Goal: Transaction & Acquisition: Purchase product/service

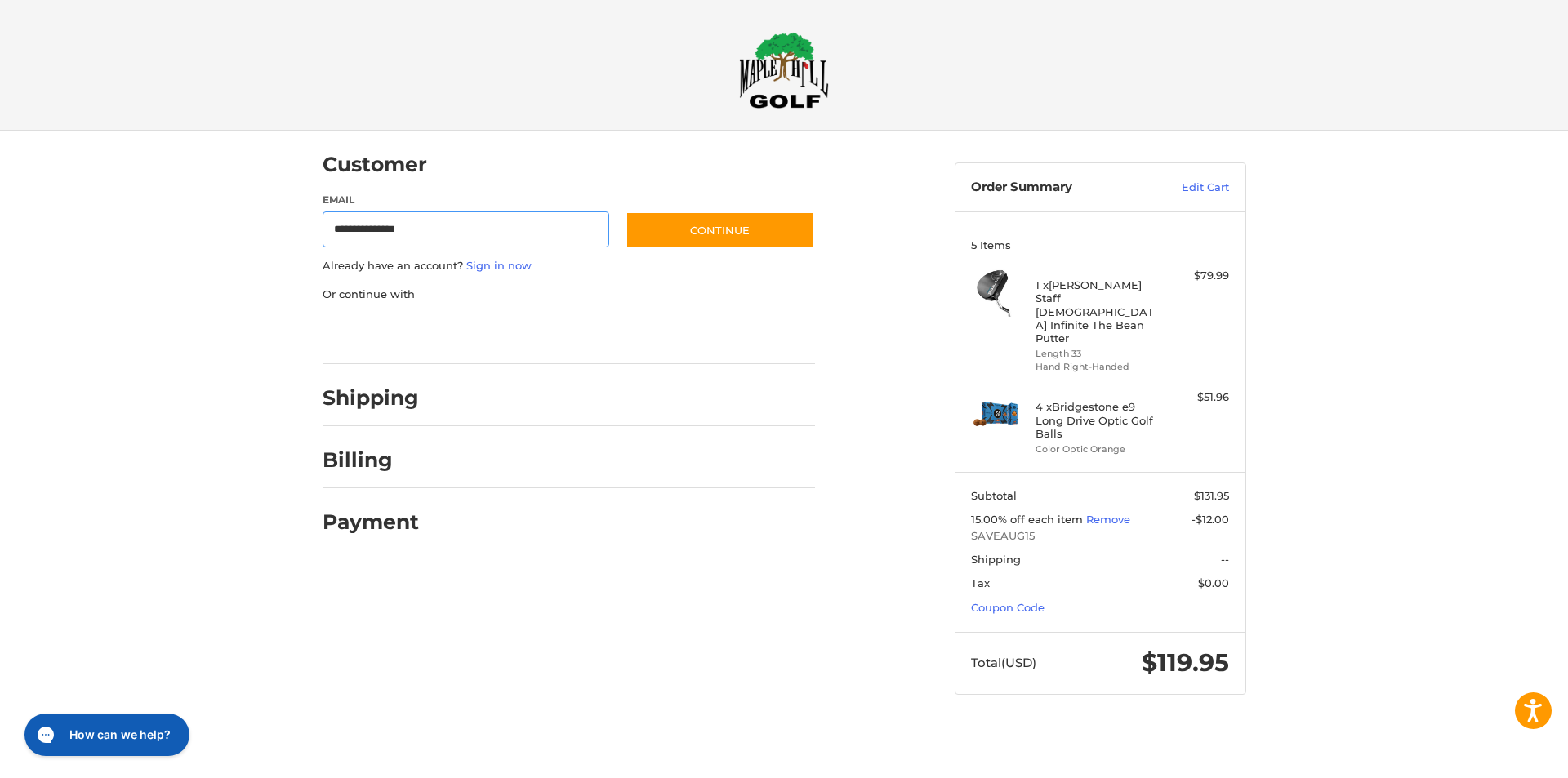
type input "**********"
click at [711, 234] on button "Continue" at bounding box center [720, 230] width 190 height 38
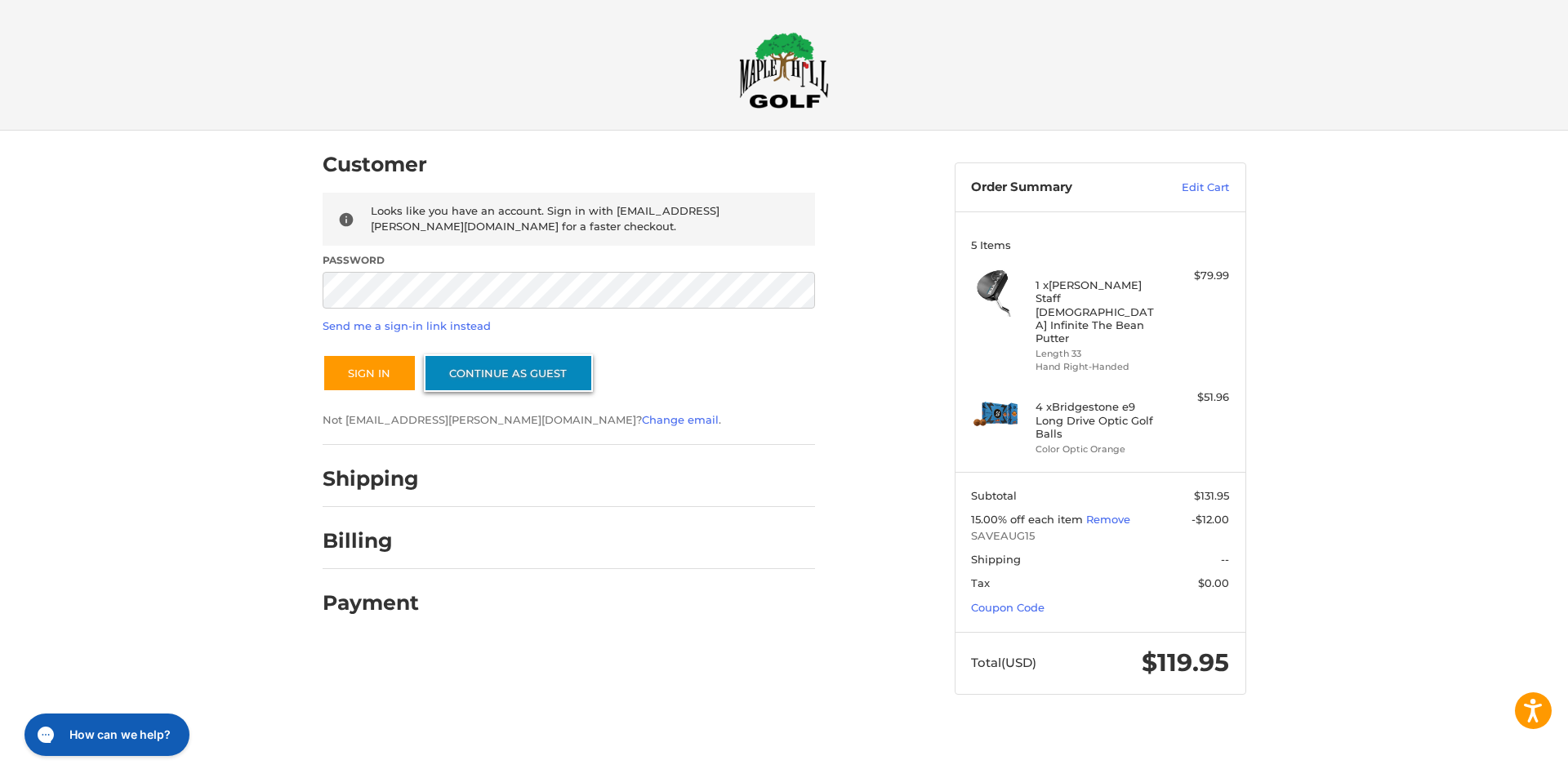
click at [501, 371] on link "Continue as guest" at bounding box center [509, 373] width 169 height 38
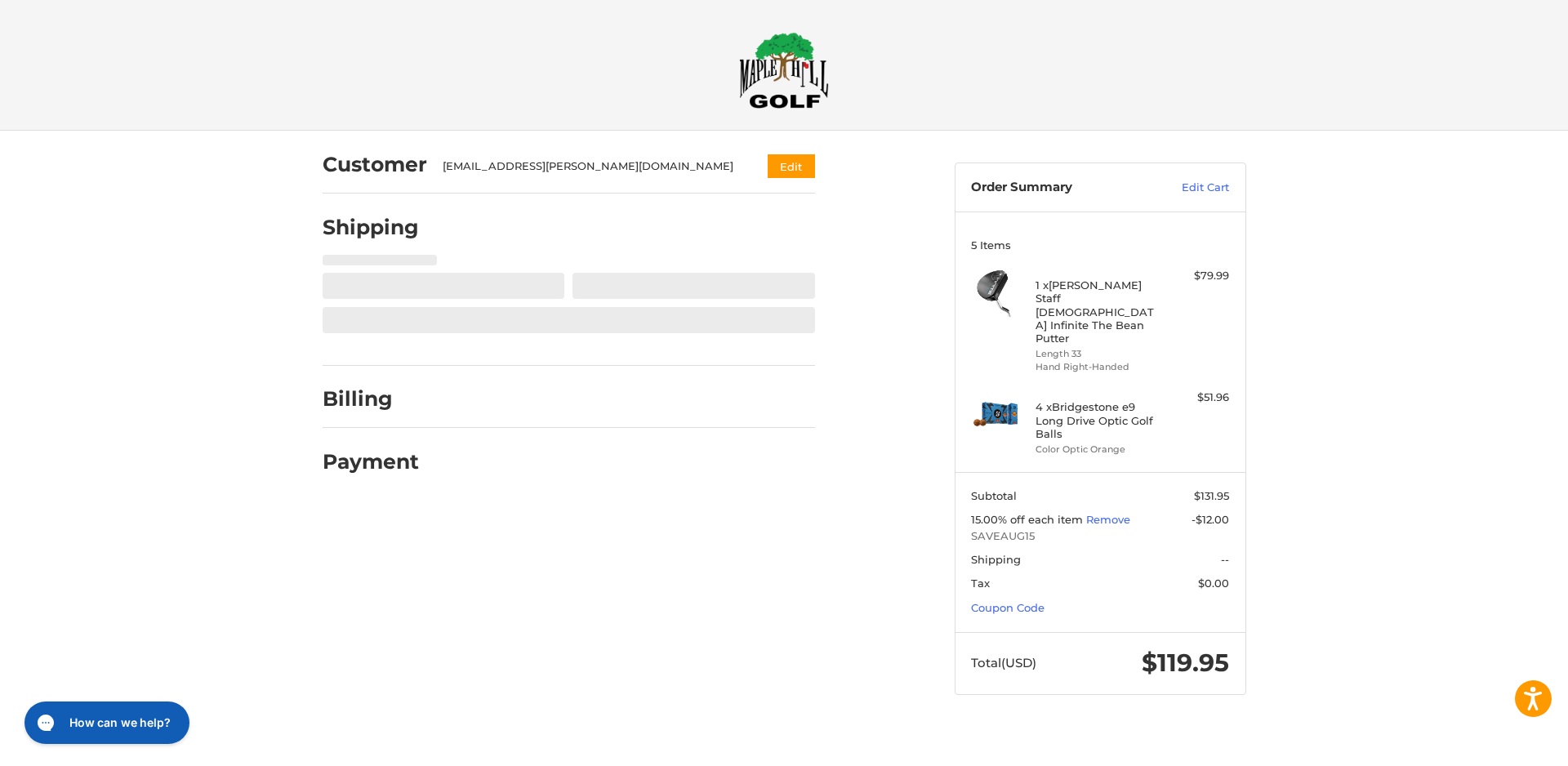
select select "**"
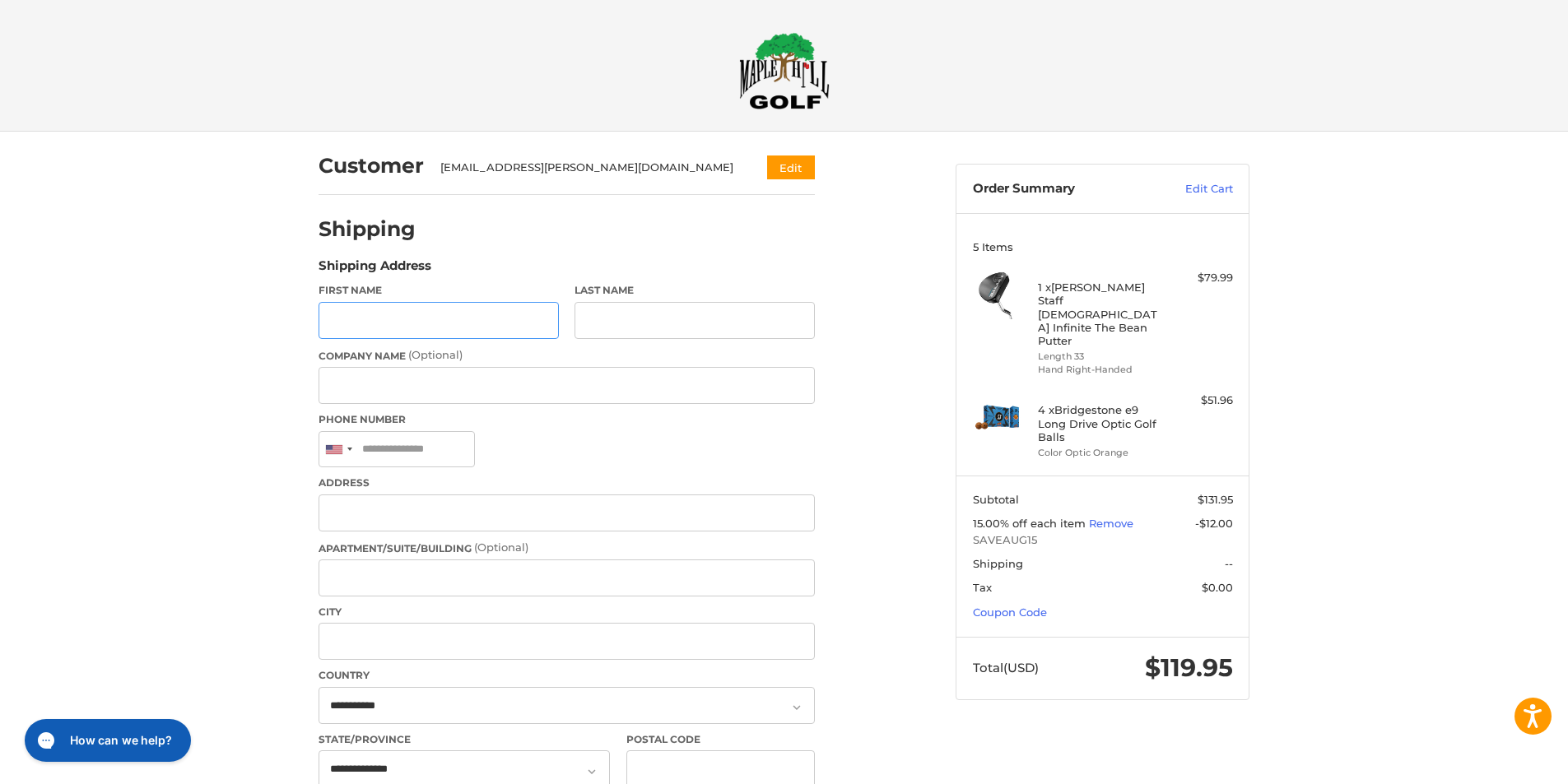
click at [399, 325] on input "First Name" at bounding box center [438, 320] width 240 height 37
type input "********"
type input "**********"
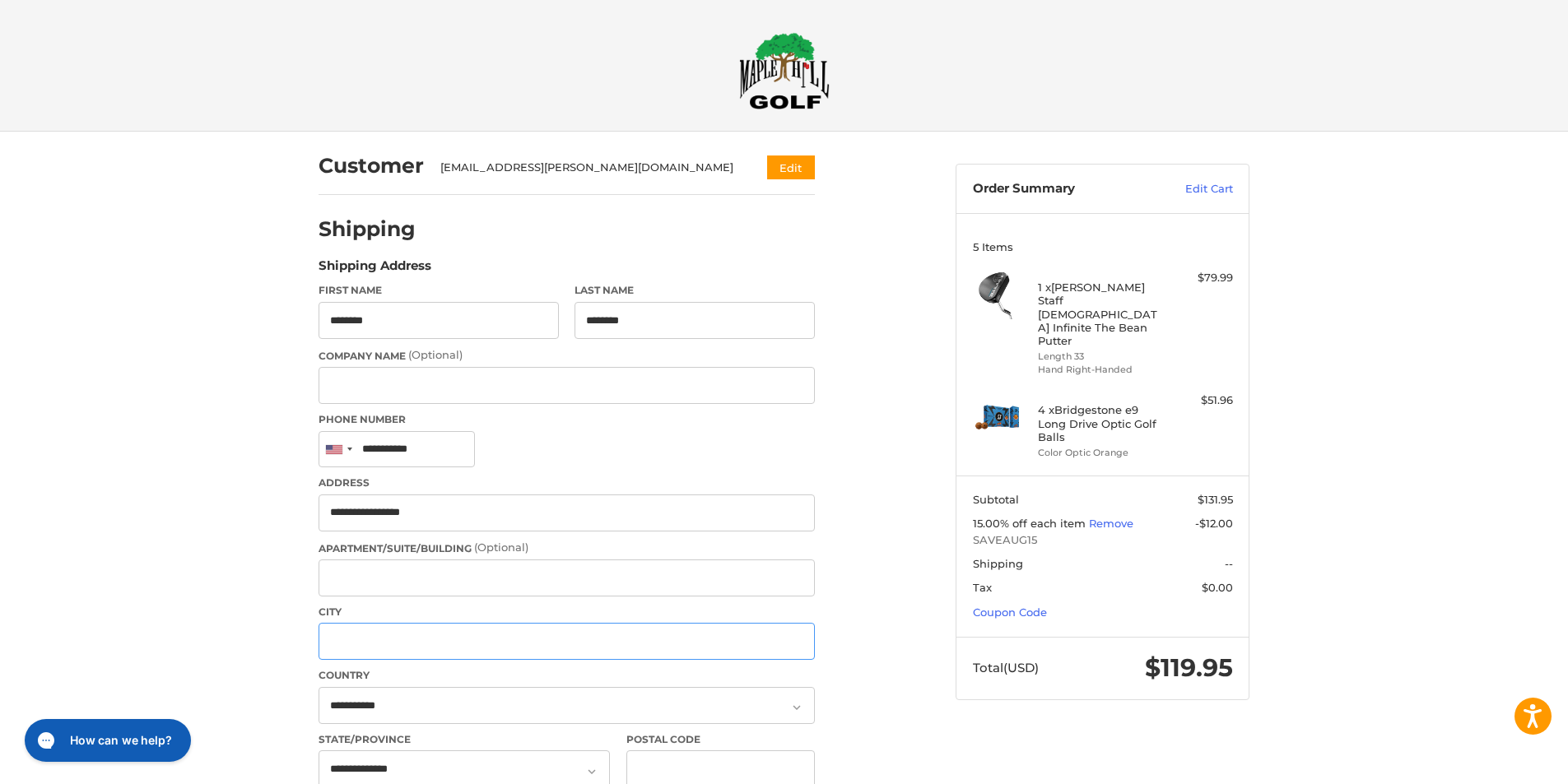
type input "********"
select select "**"
type input "*****"
type input "**********"
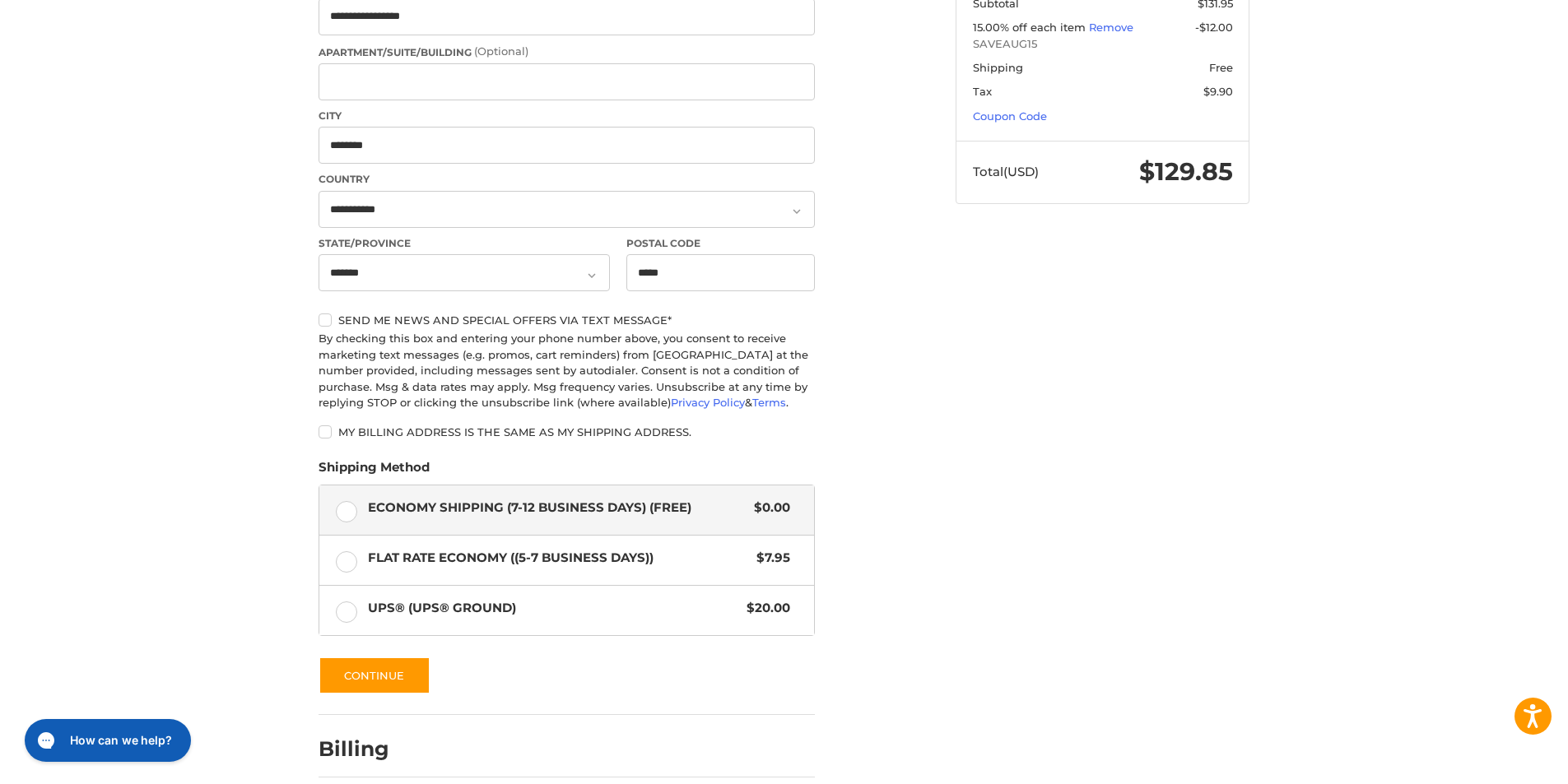
scroll to position [568, 0]
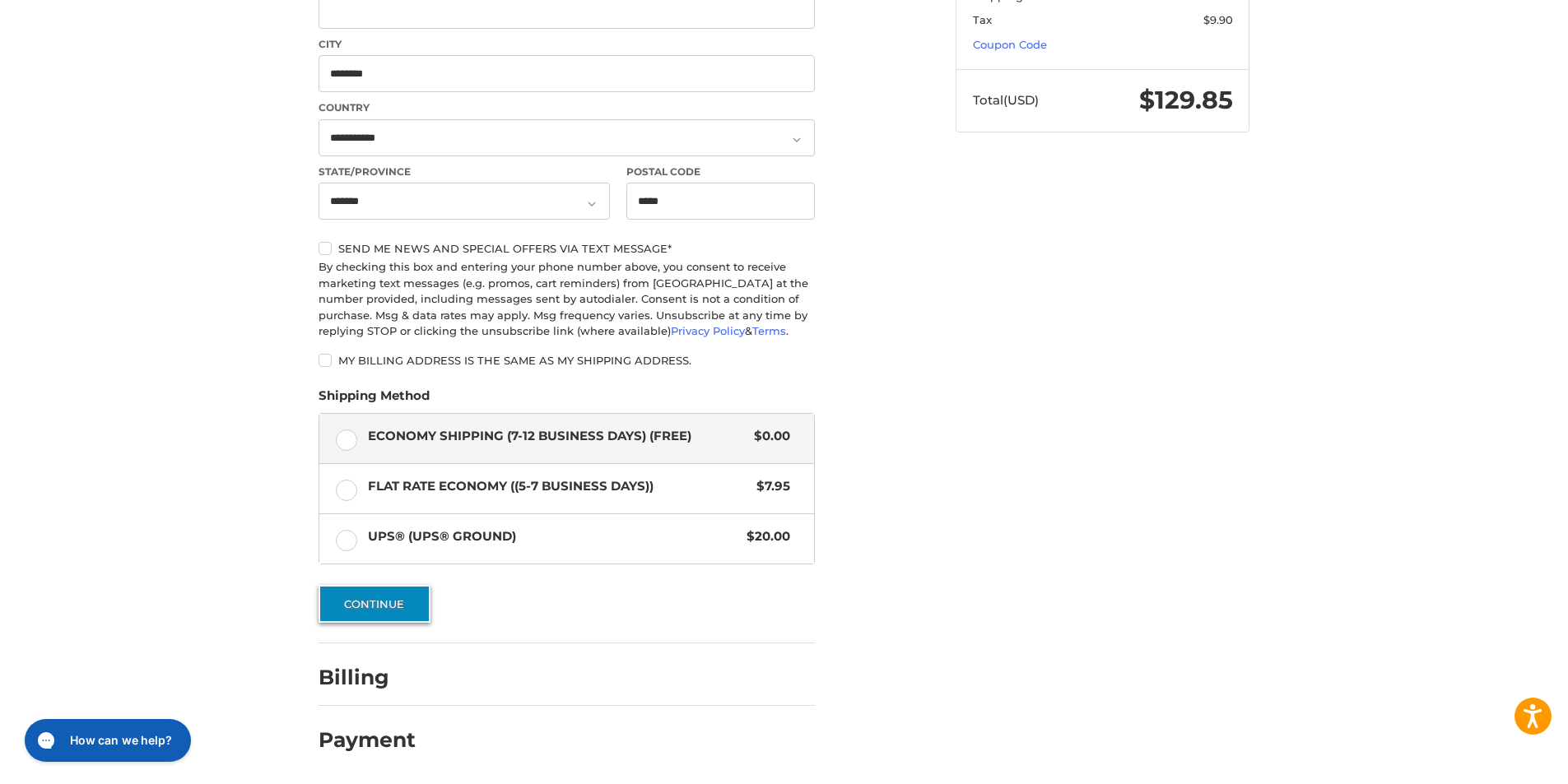
click at [406, 602] on button "Continue" at bounding box center [375, 604] width 112 height 38
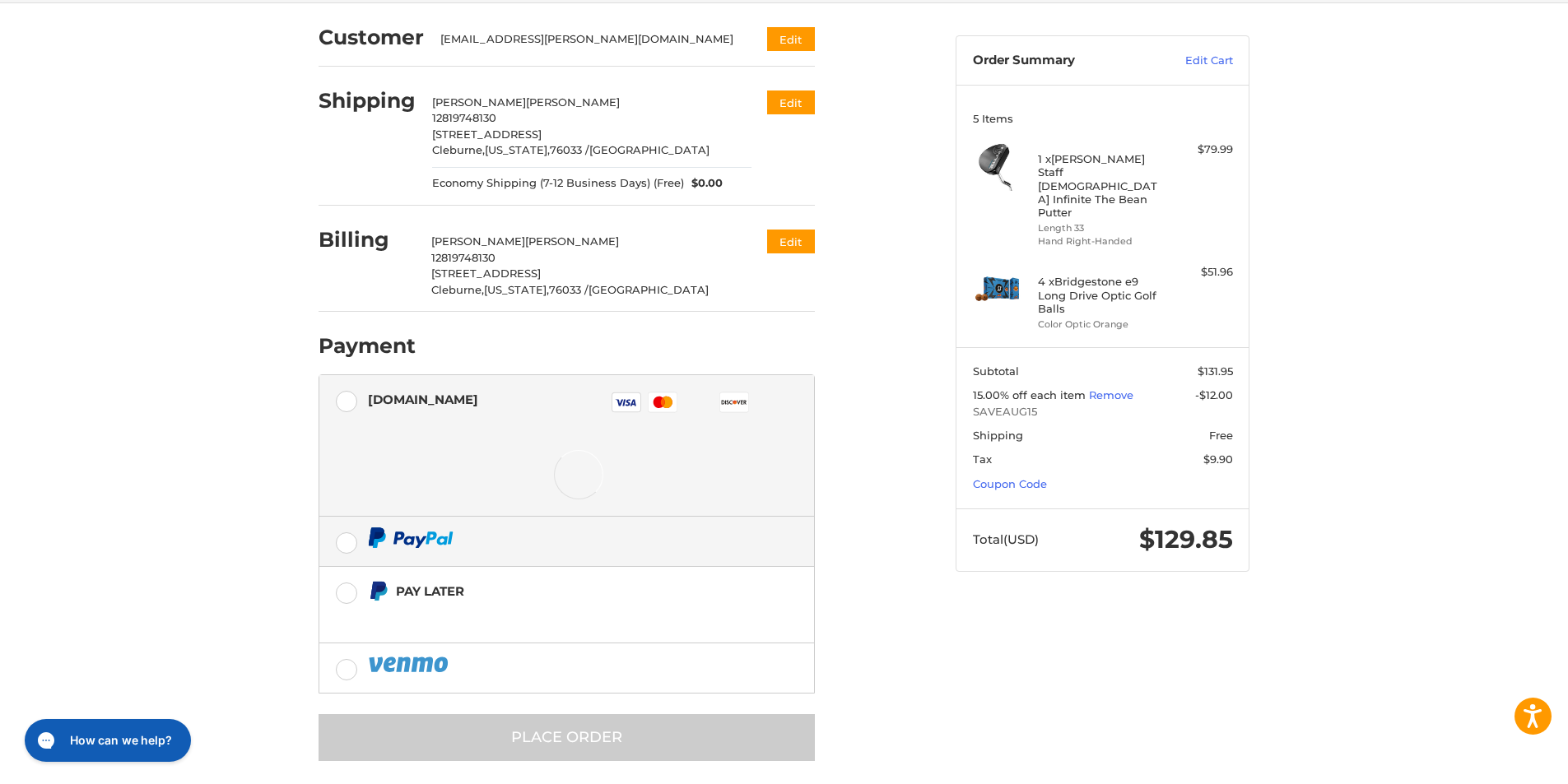
scroll to position [140, 0]
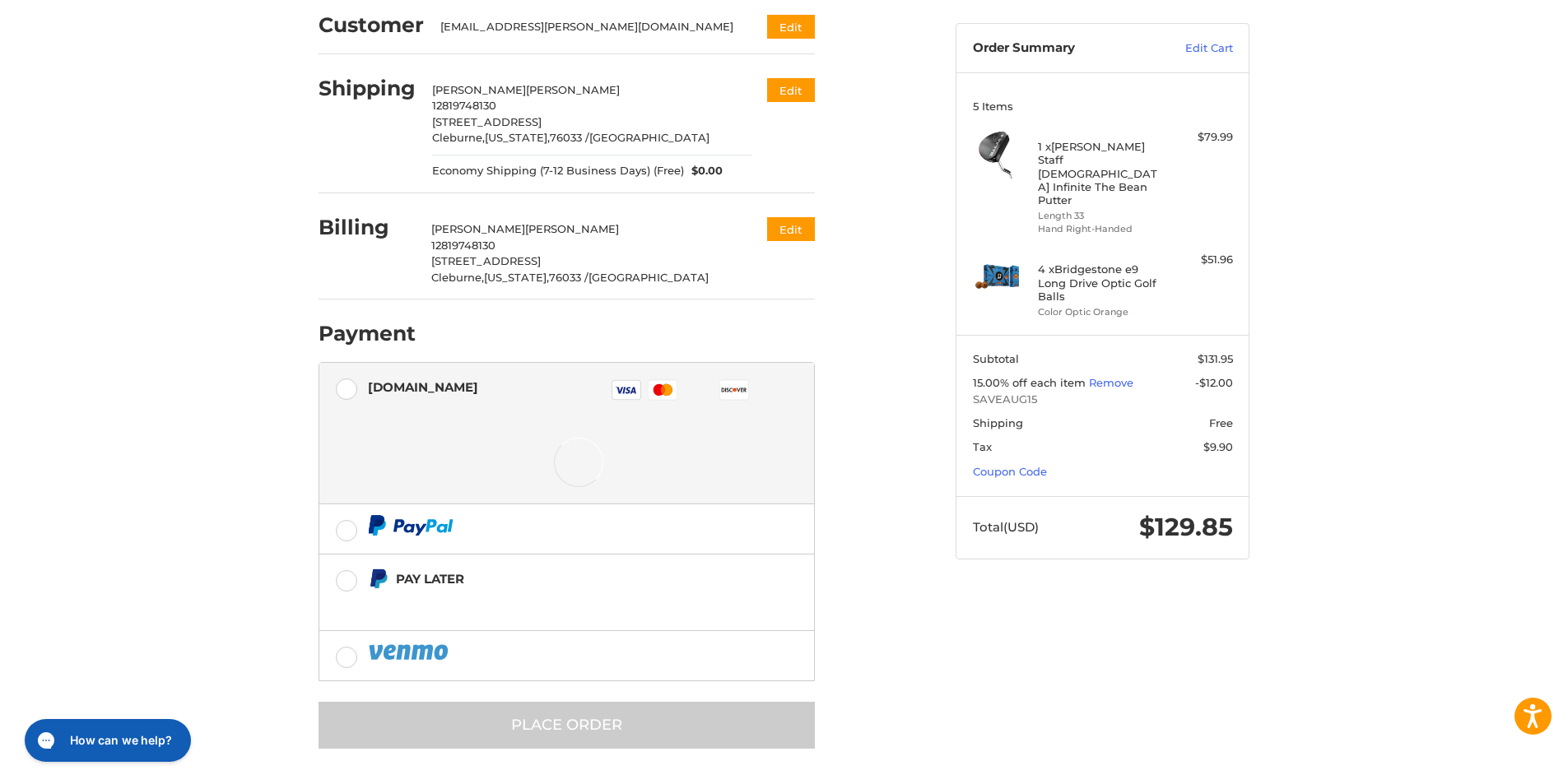
click at [555, 432] on div at bounding box center [579, 462] width 422 height 82
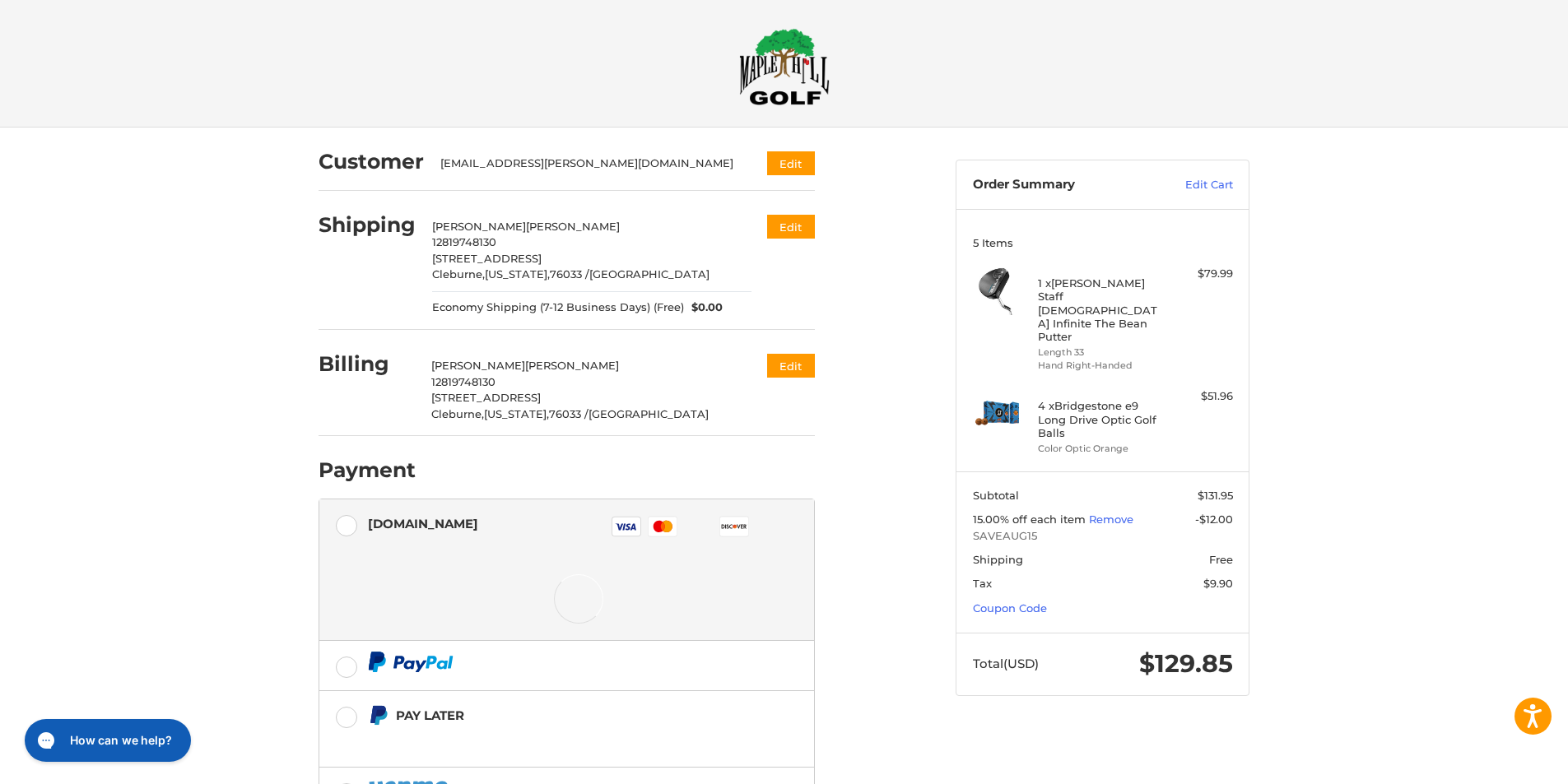
scroll to position [0, 0]
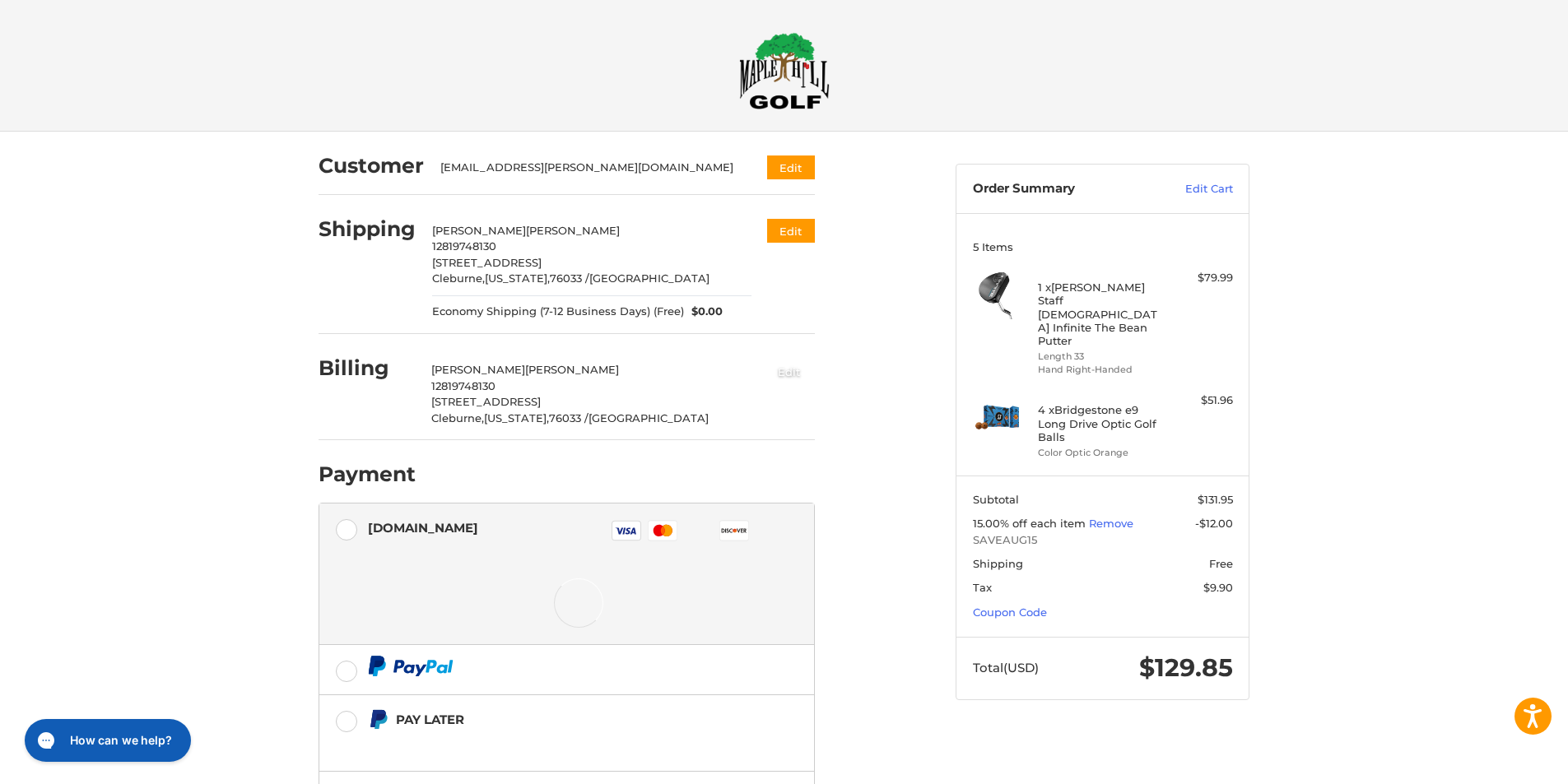
click at [796, 374] on button "Edit" at bounding box center [789, 371] width 51 height 27
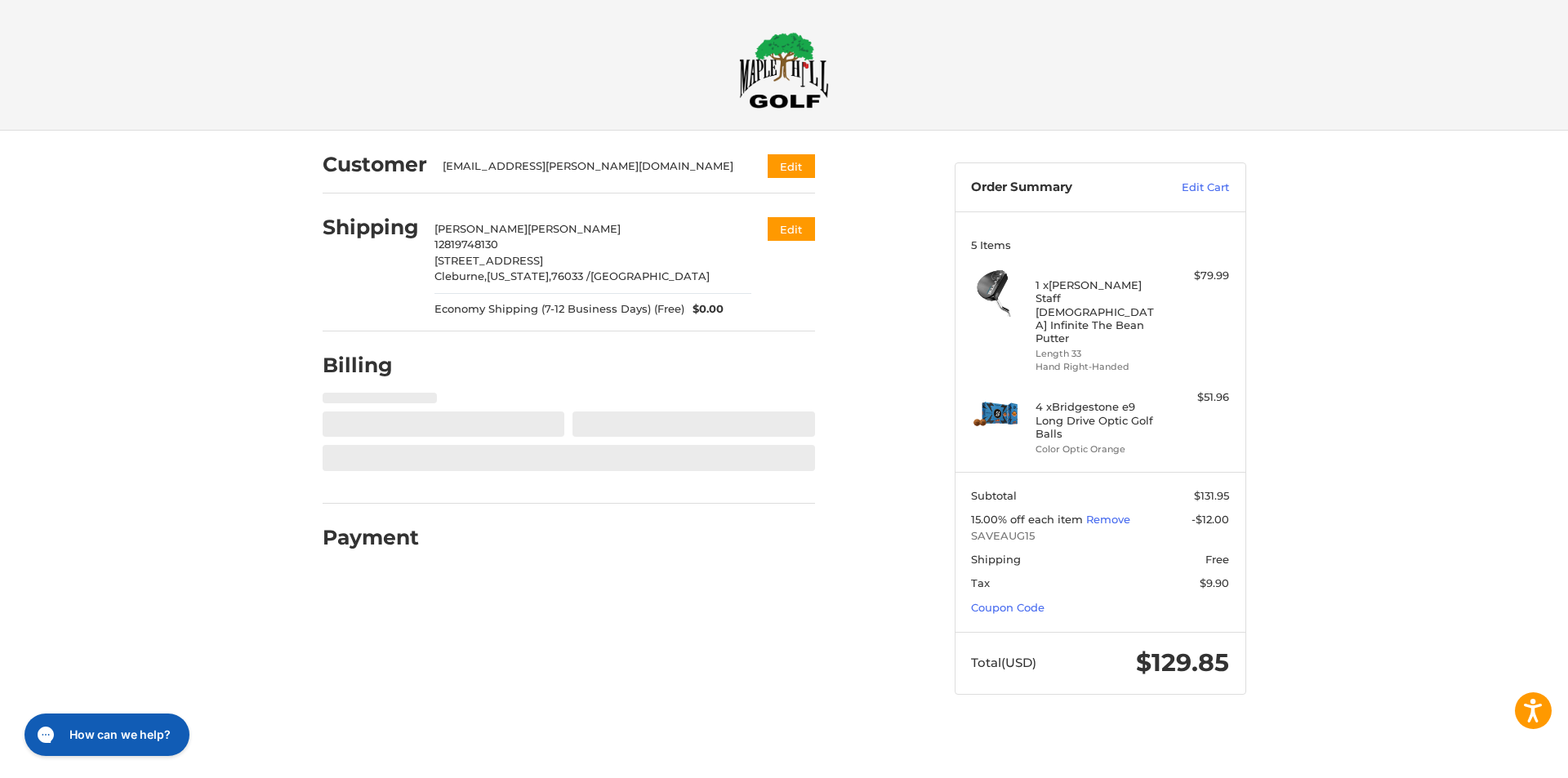
select select "**"
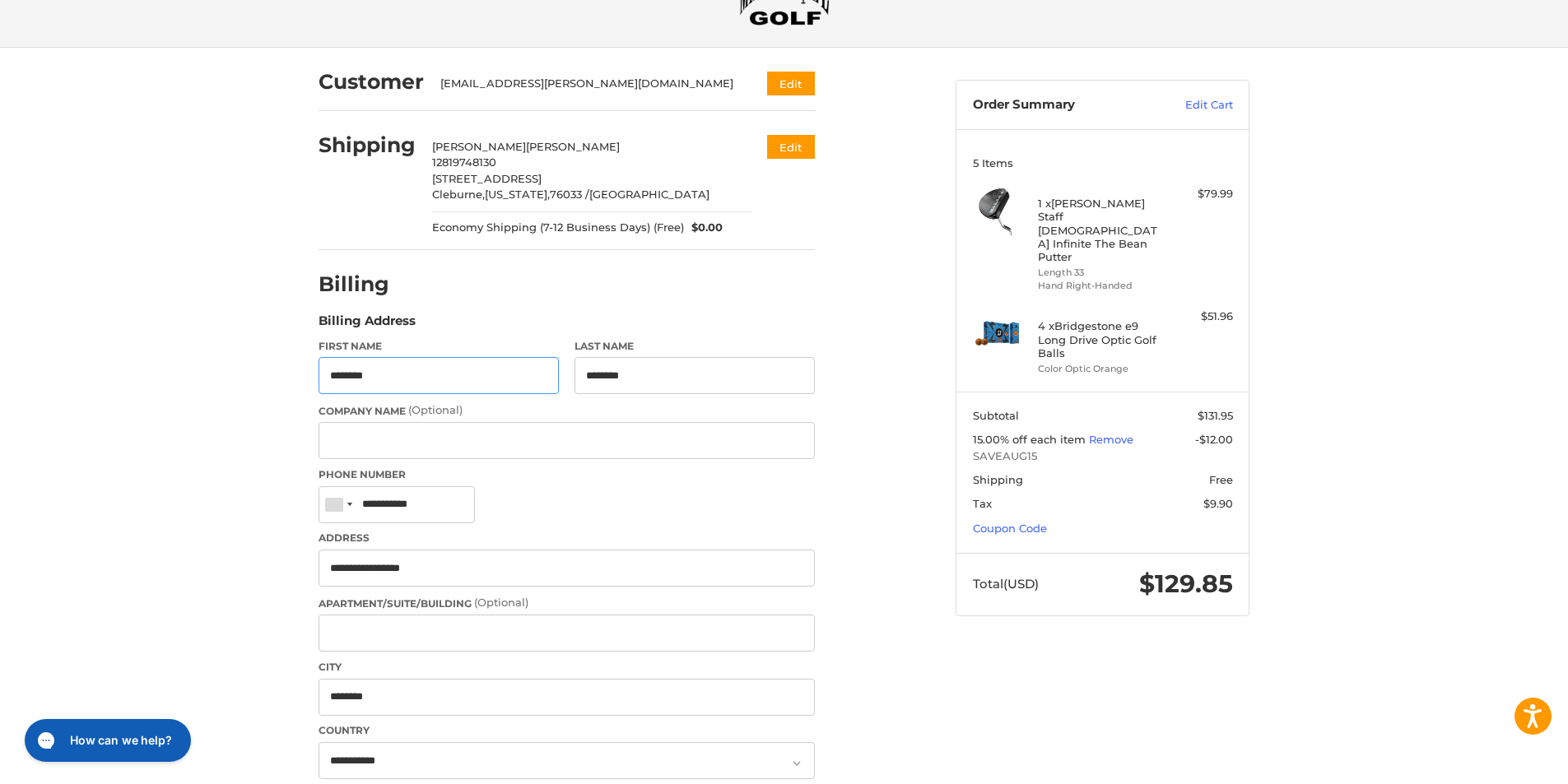
scroll to position [308, 0]
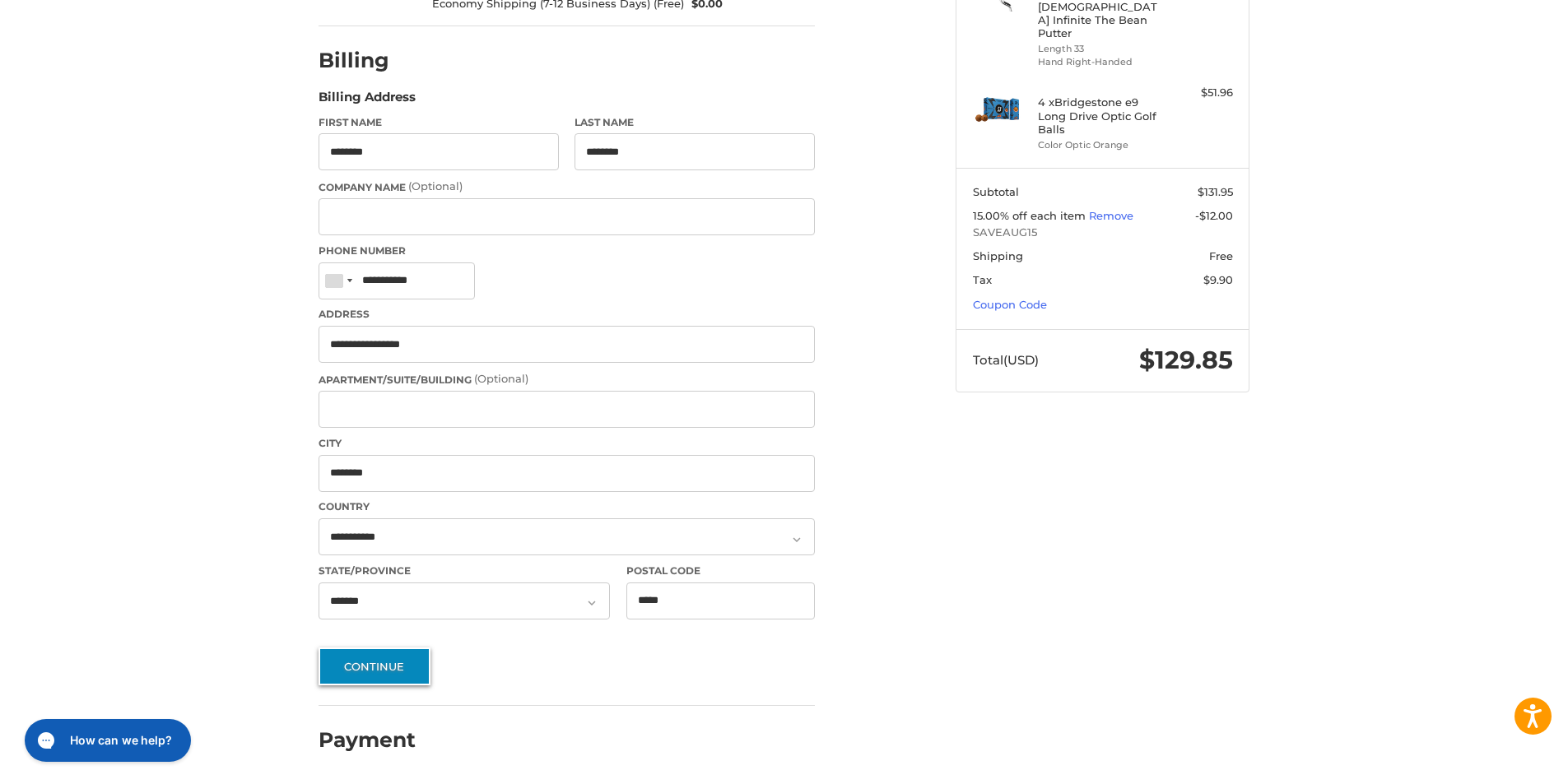
click at [387, 664] on button "Continue" at bounding box center [375, 666] width 112 height 38
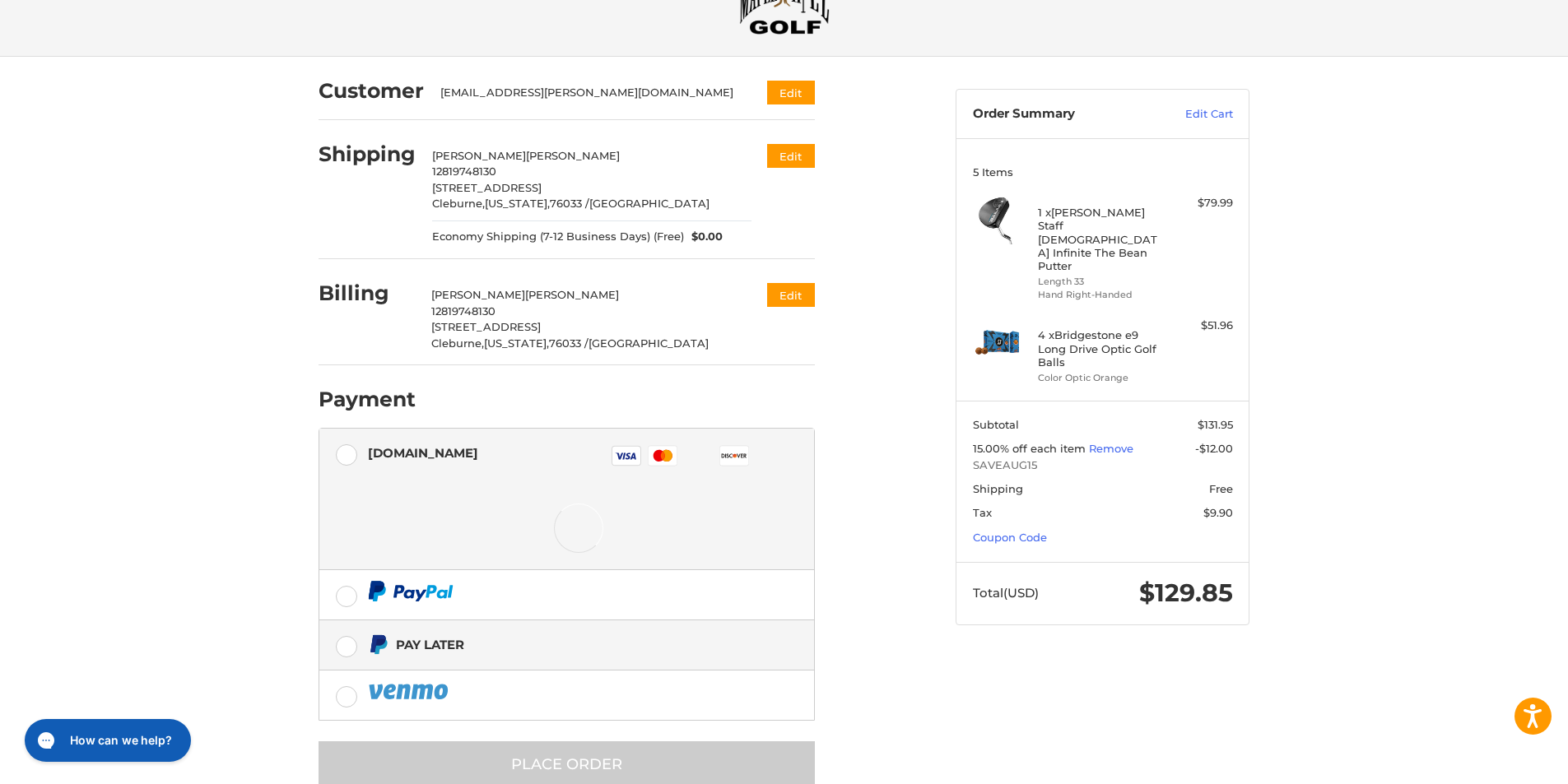
scroll to position [114, 0]
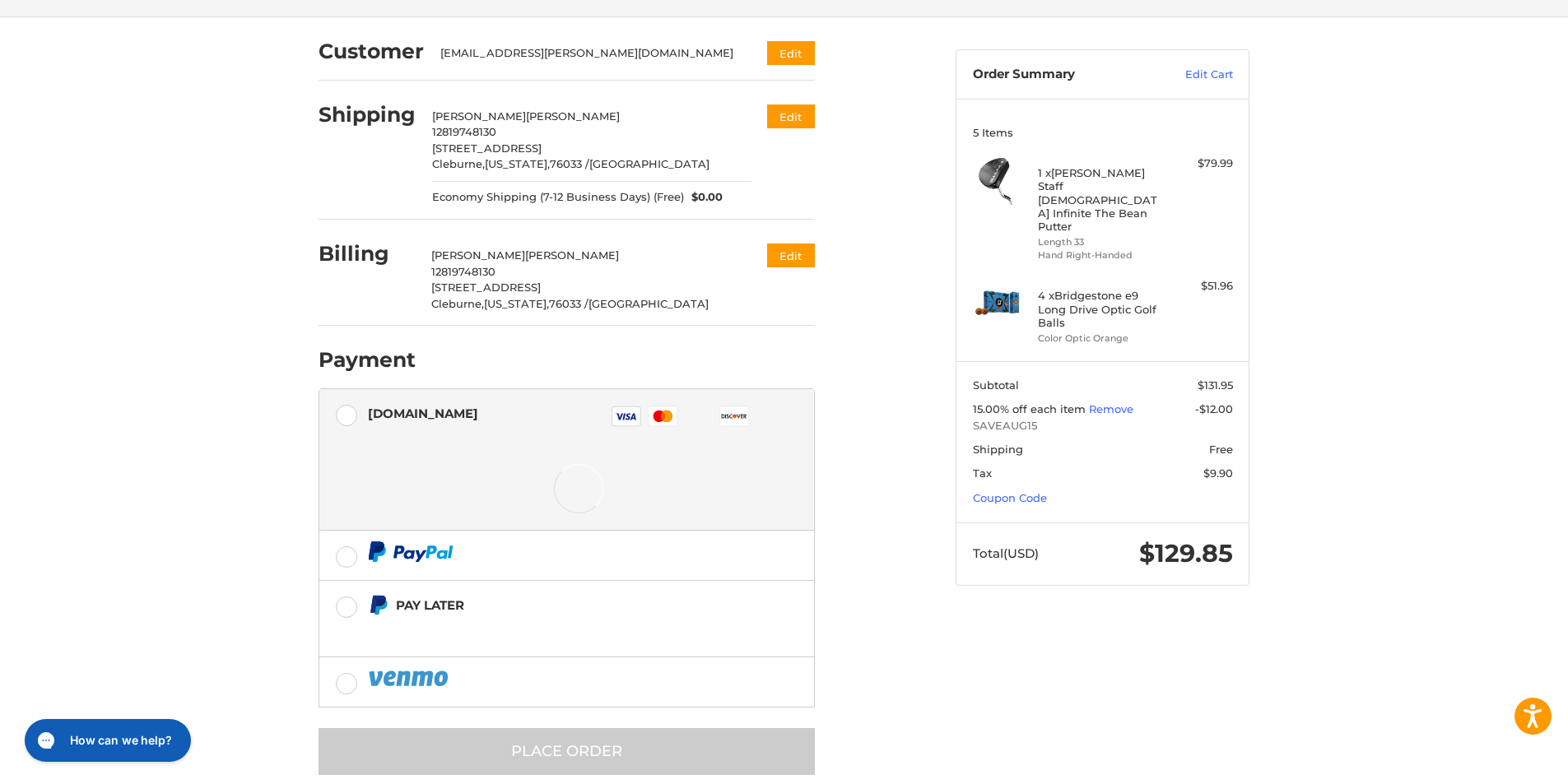
click at [346, 411] on label "Authorize.net Visa Master Amex Discover Diners Club JCB" at bounding box center [567, 418] width 495 height 59
click at [667, 419] on icon at bounding box center [668, 416] width 10 height 12
click at [666, 415] on icon at bounding box center [668, 416] width 10 height 12
click at [661, 412] on icon at bounding box center [662, 416] width 19 height 12
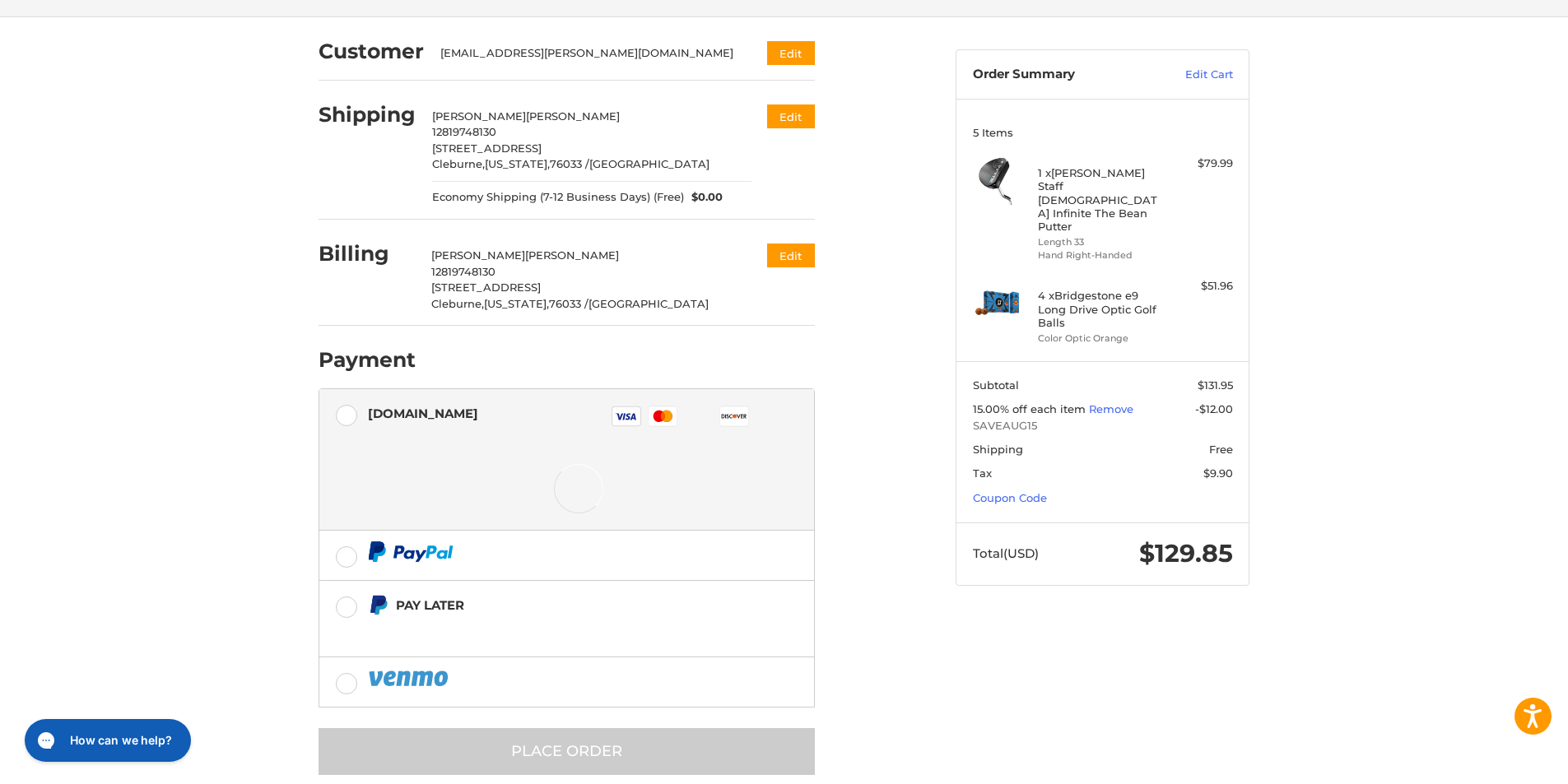
click at [661, 412] on icon at bounding box center [662, 416] width 19 height 12
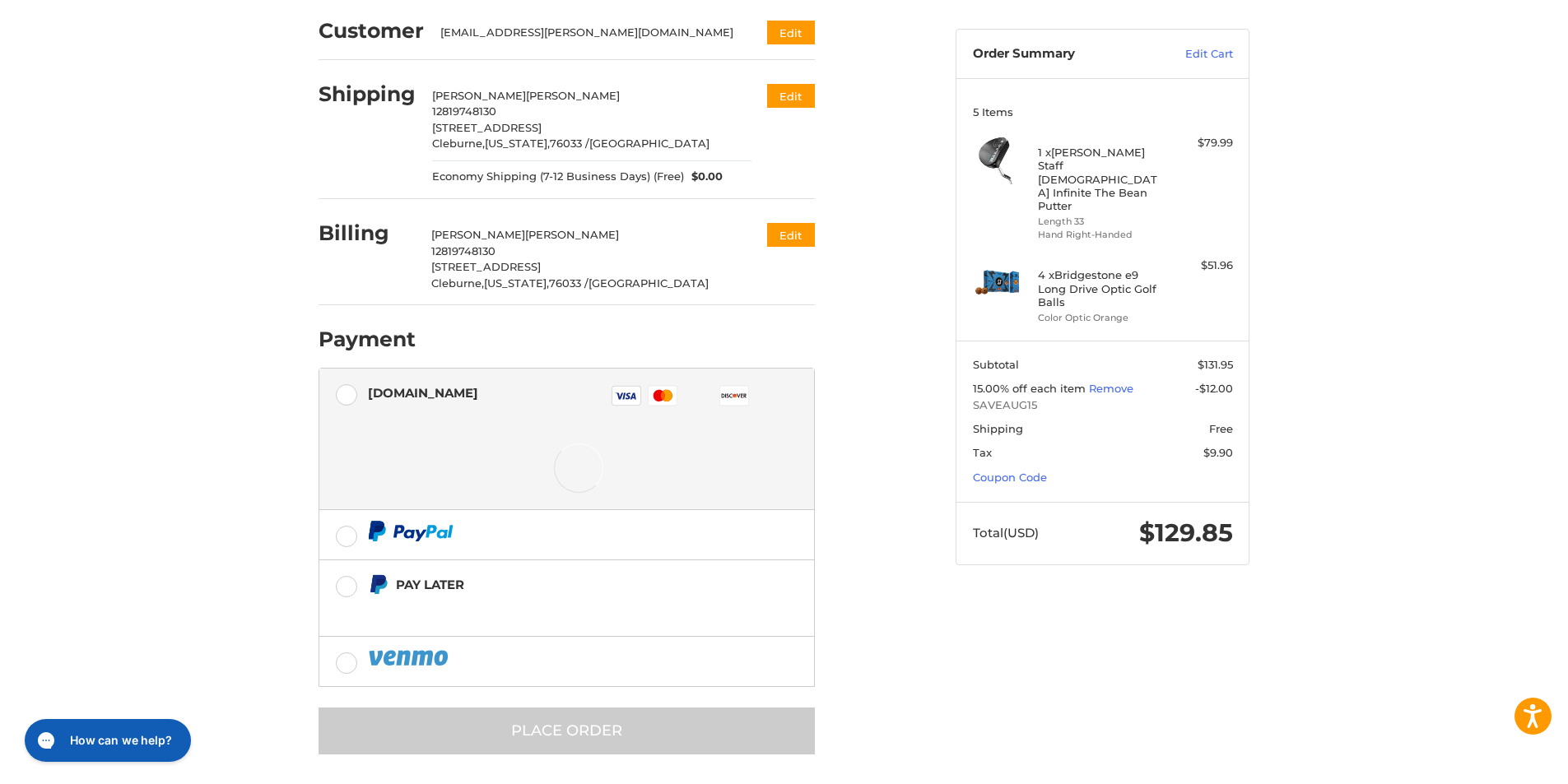
scroll to position [140, 0]
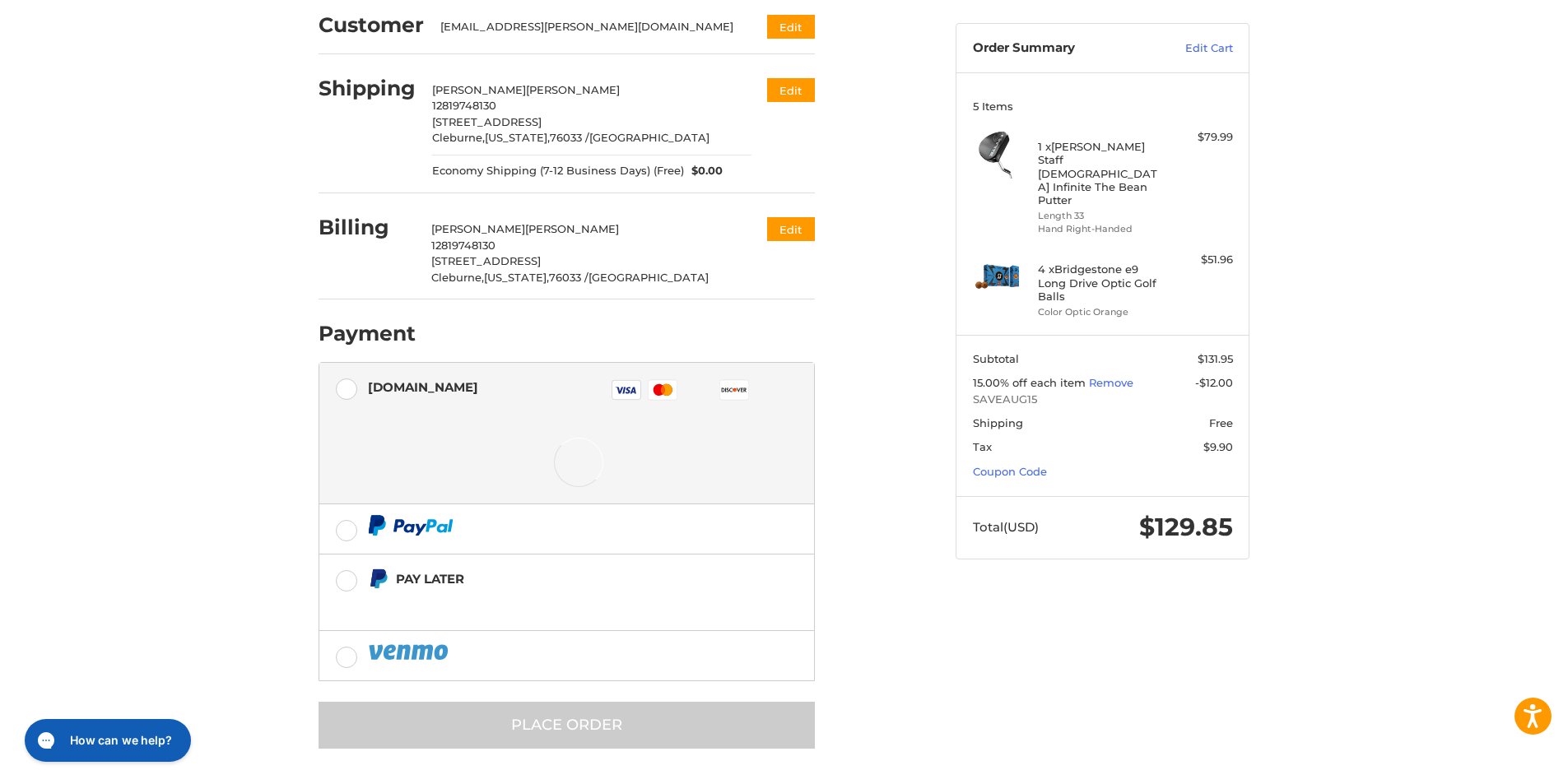
click at [535, 449] on div at bounding box center [579, 462] width 422 height 82
click at [345, 389] on label "Authorize.net Visa Master Amex Discover Diners Club JCB" at bounding box center [567, 392] width 495 height 59
click at [350, 525] on label at bounding box center [567, 529] width 495 height 50
click at [349, 531] on label at bounding box center [567, 529] width 495 height 50
click at [352, 385] on label "Authorize.net Visa Master Amex Discover Diners Club JCB" at bounding box center [567, 392] width 495 height 59
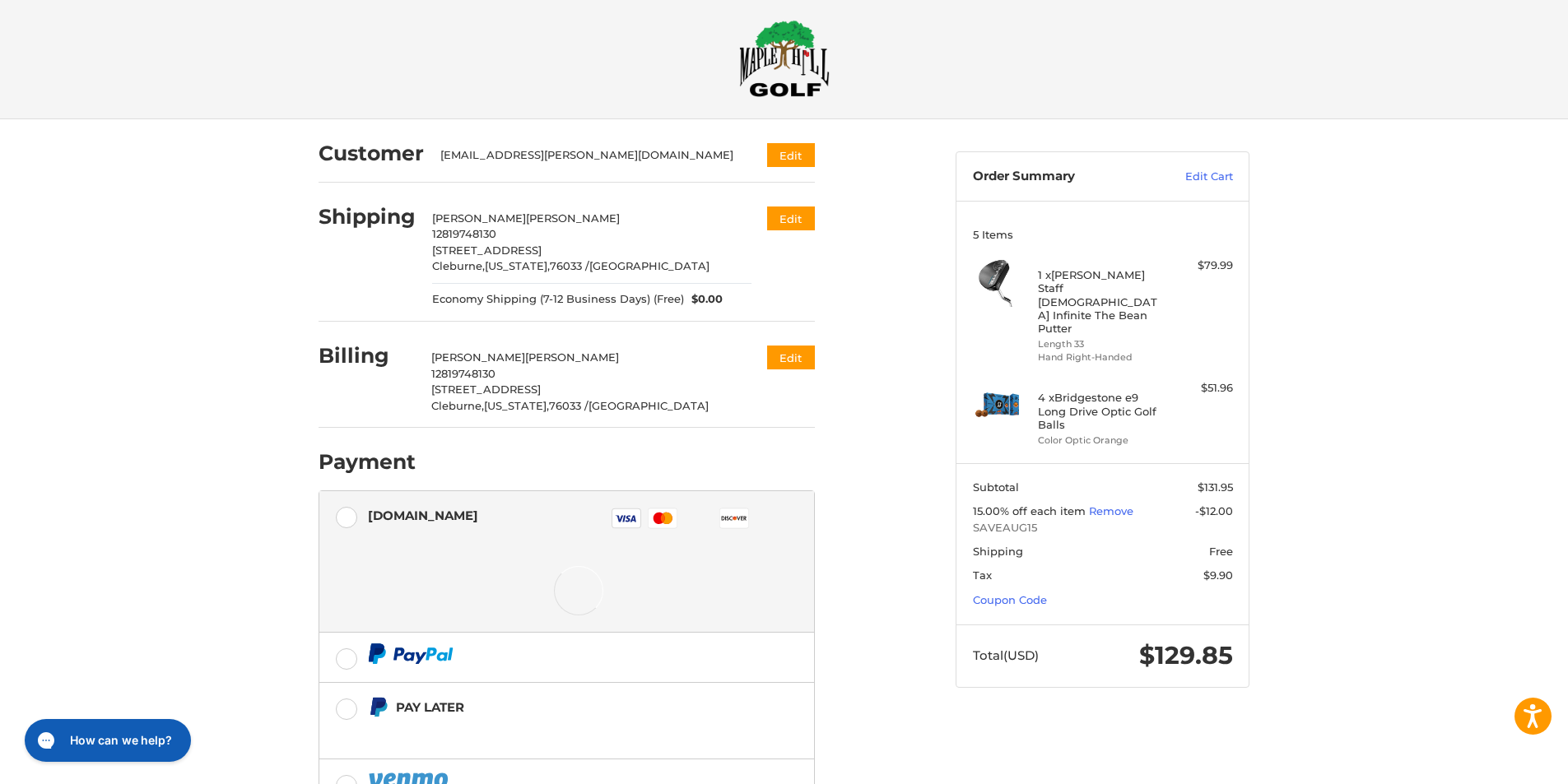
scroll to position [0, 0]
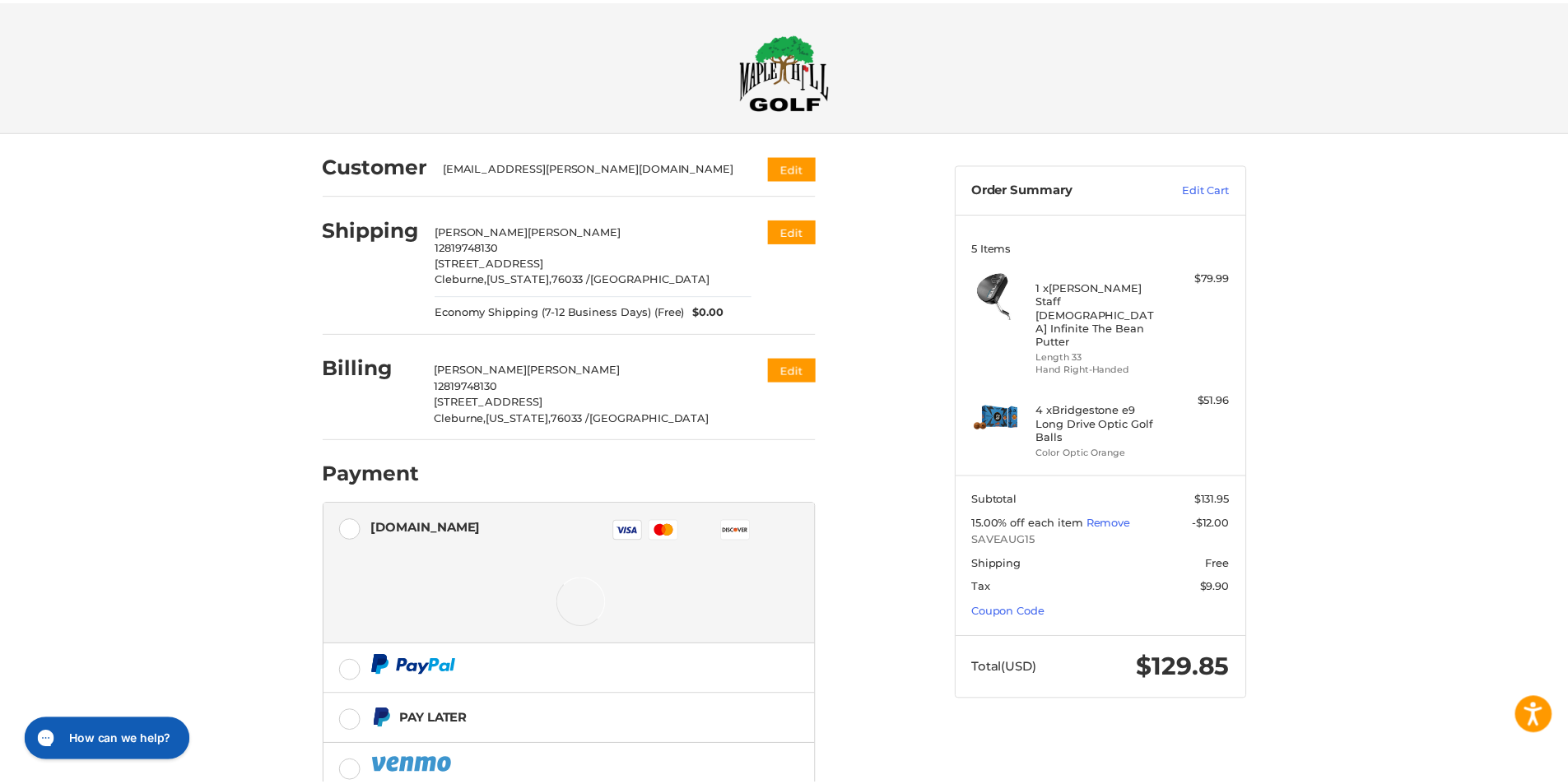
scroll to position [105, 0]
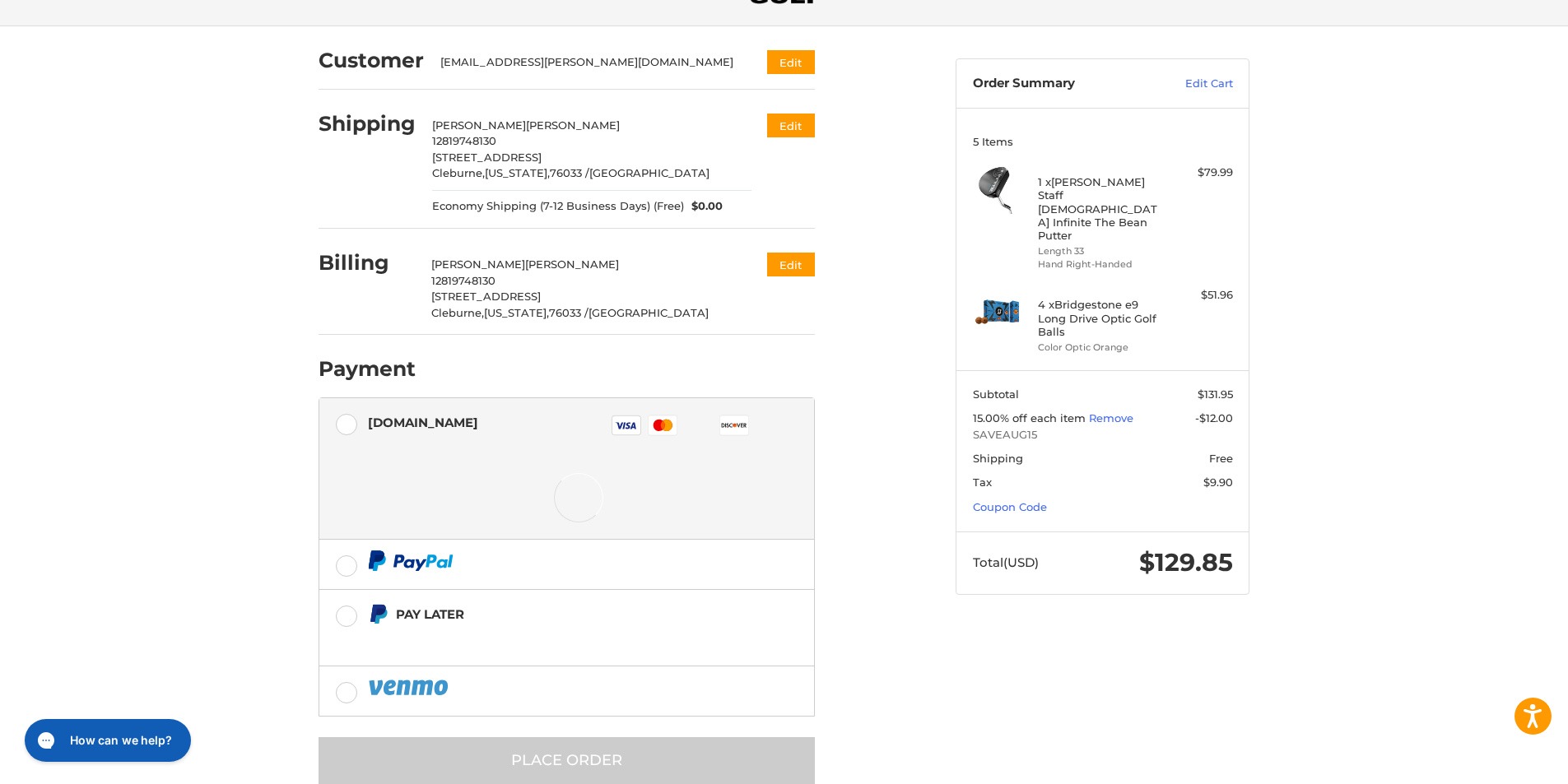
click at [661, 425] on icon at bounding box center [662, 425] width 5 height 9
click at [663, 425] on icon at bounding box center [662, 425] width 5 height 9
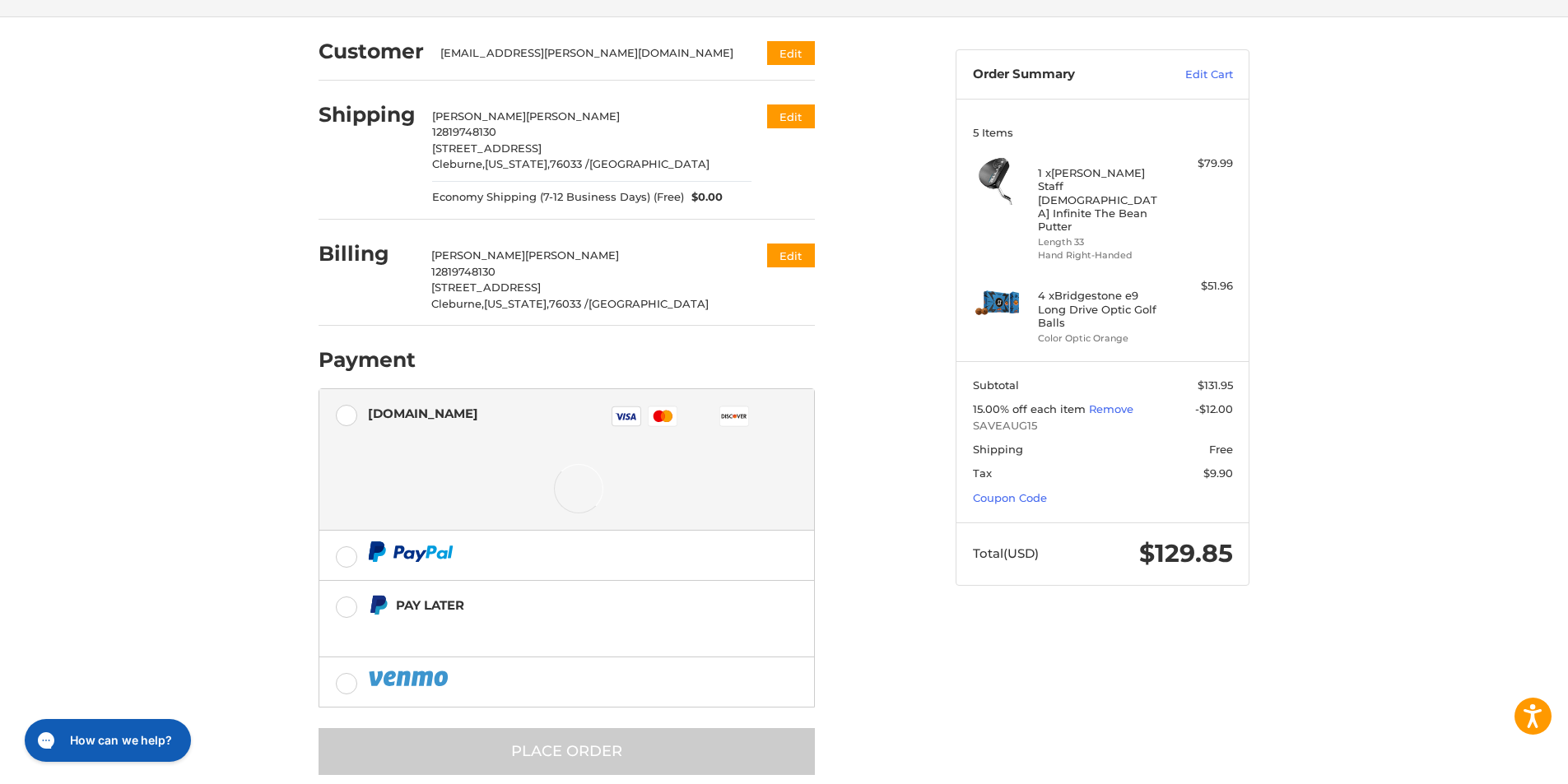
scroll to position [140, 0]
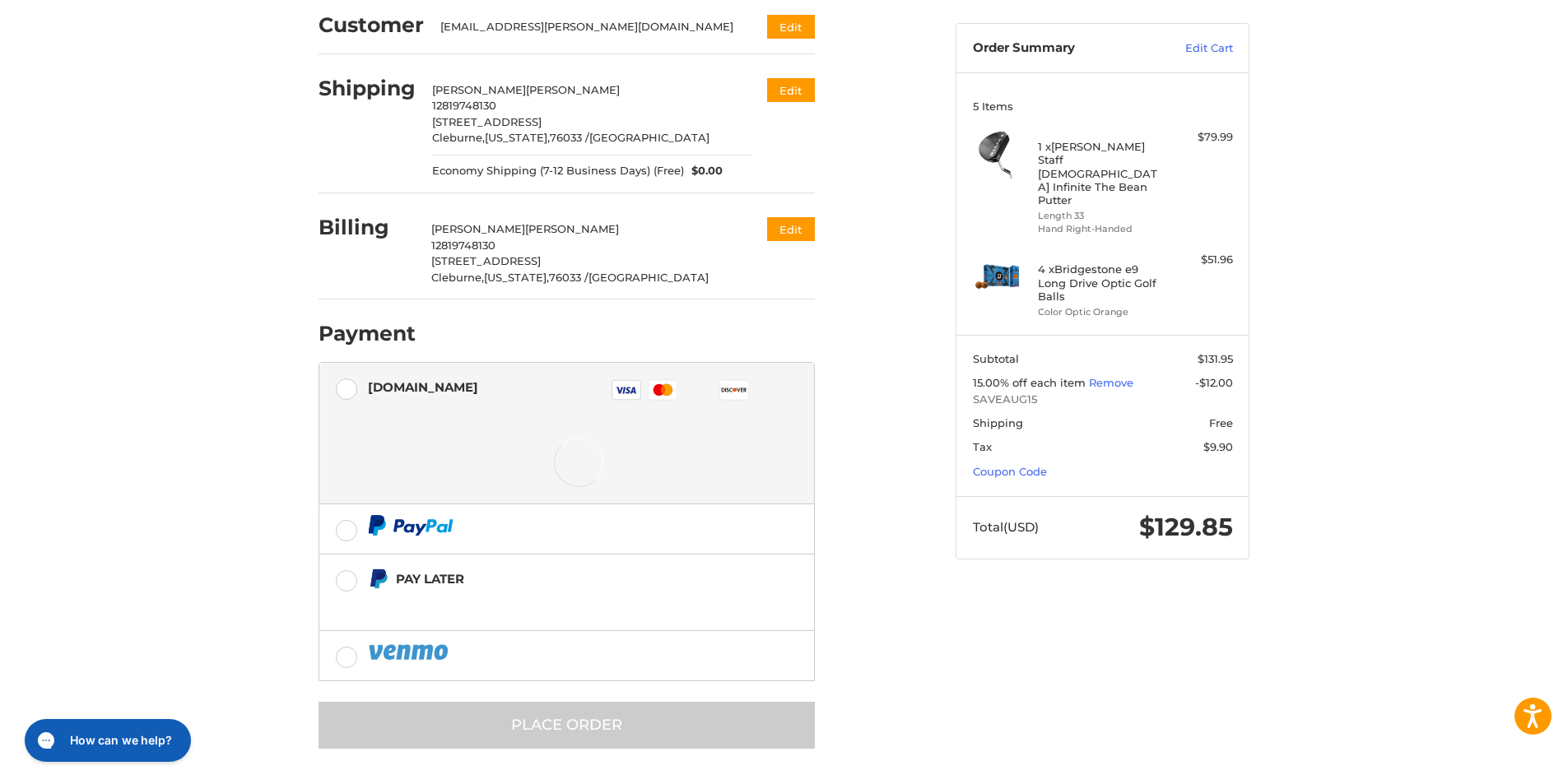
click at [659, 389] on icon at bounding box center [662, 389] width 19 height 12
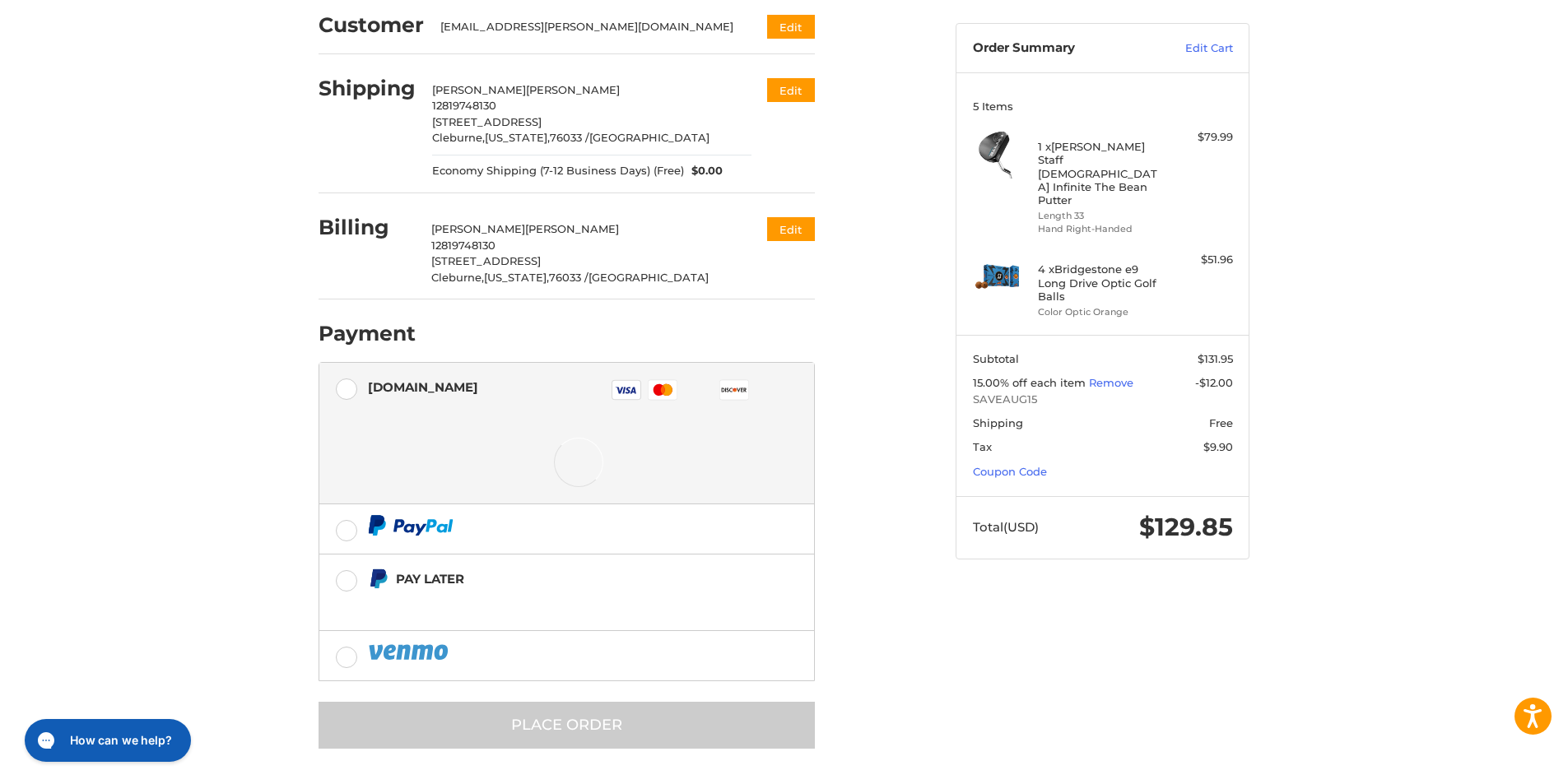
click at [659, 389] on icon at bounding box center [662, 389] width 19 height 12
click at [344, 388] on label "Authorize.net Visa Master Amex Discover Diners Club JCB" at bounding box center [567, 392] width 495 height 59
click at [348, 527] on label at bounding box center [567, 529] width 495 height 50
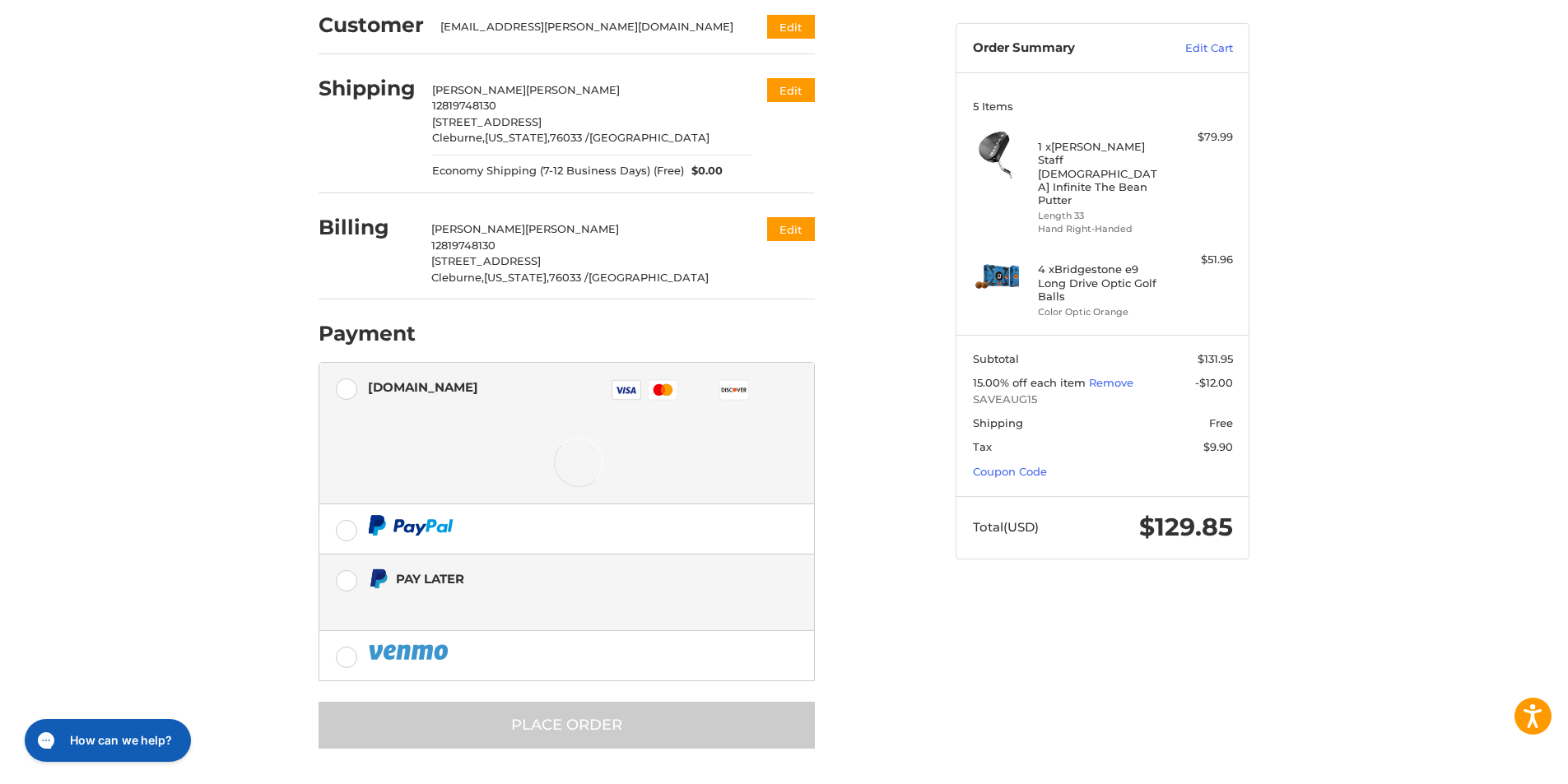
click at [347, 586] on label "Pay Later" at bounding box center [567, 592] width 495 height 76
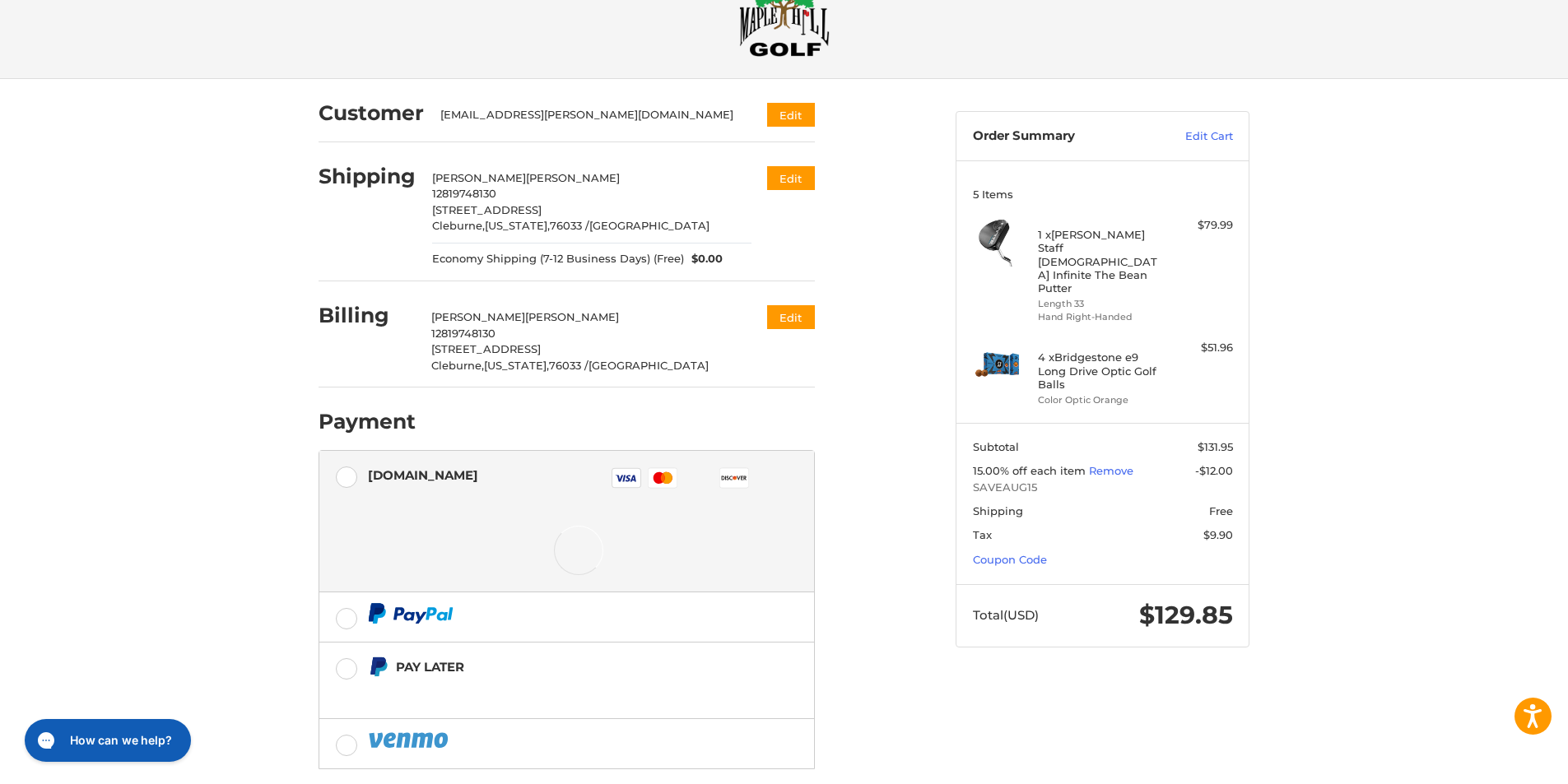
scroll to position [140, 0]
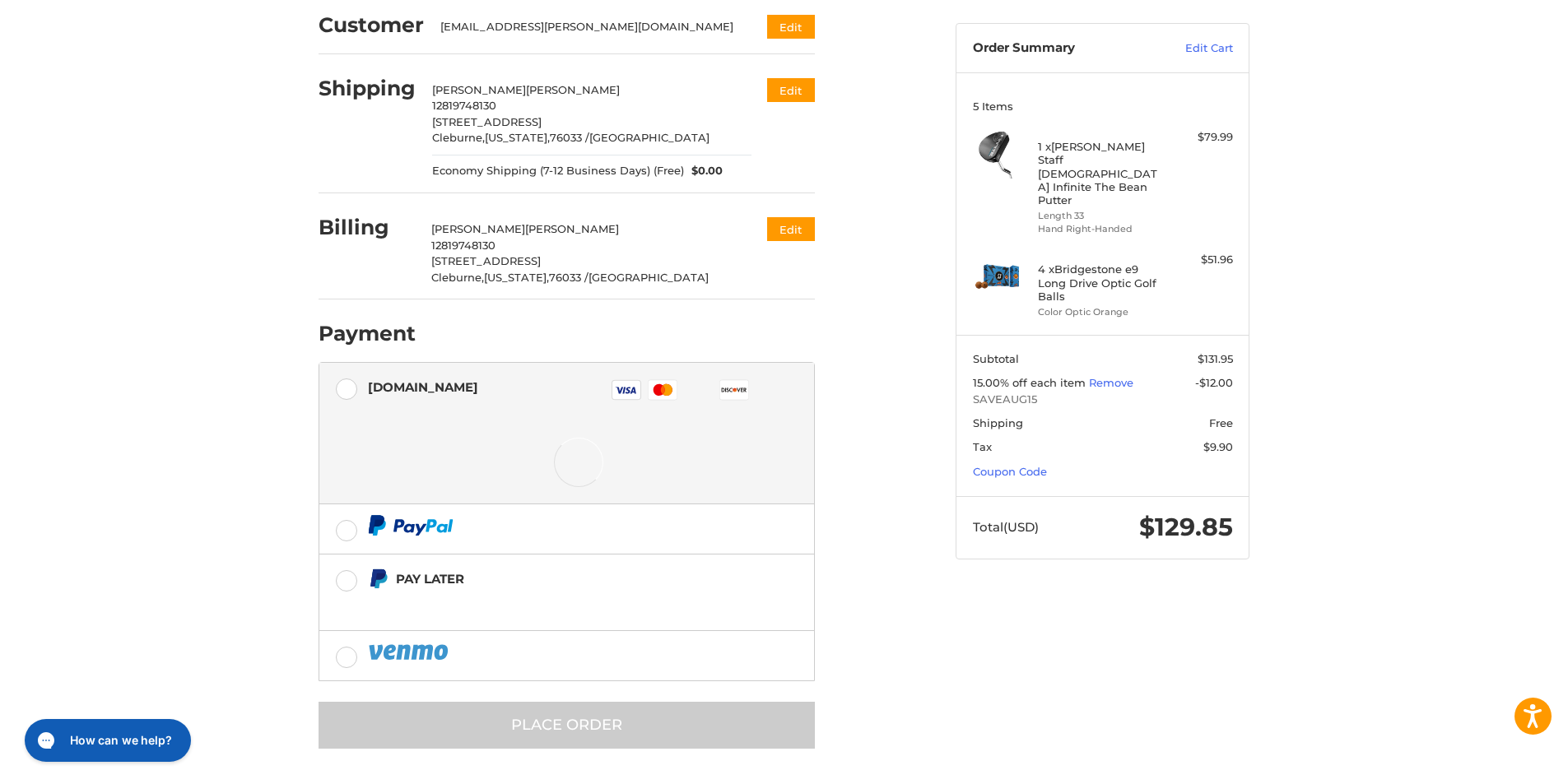
click at [690, 388] on li "Amex" at bounding box center [699, 389] width 32 height 30
click at [657, 387] on icon at bounding box center [662, 389] width 19 height 12
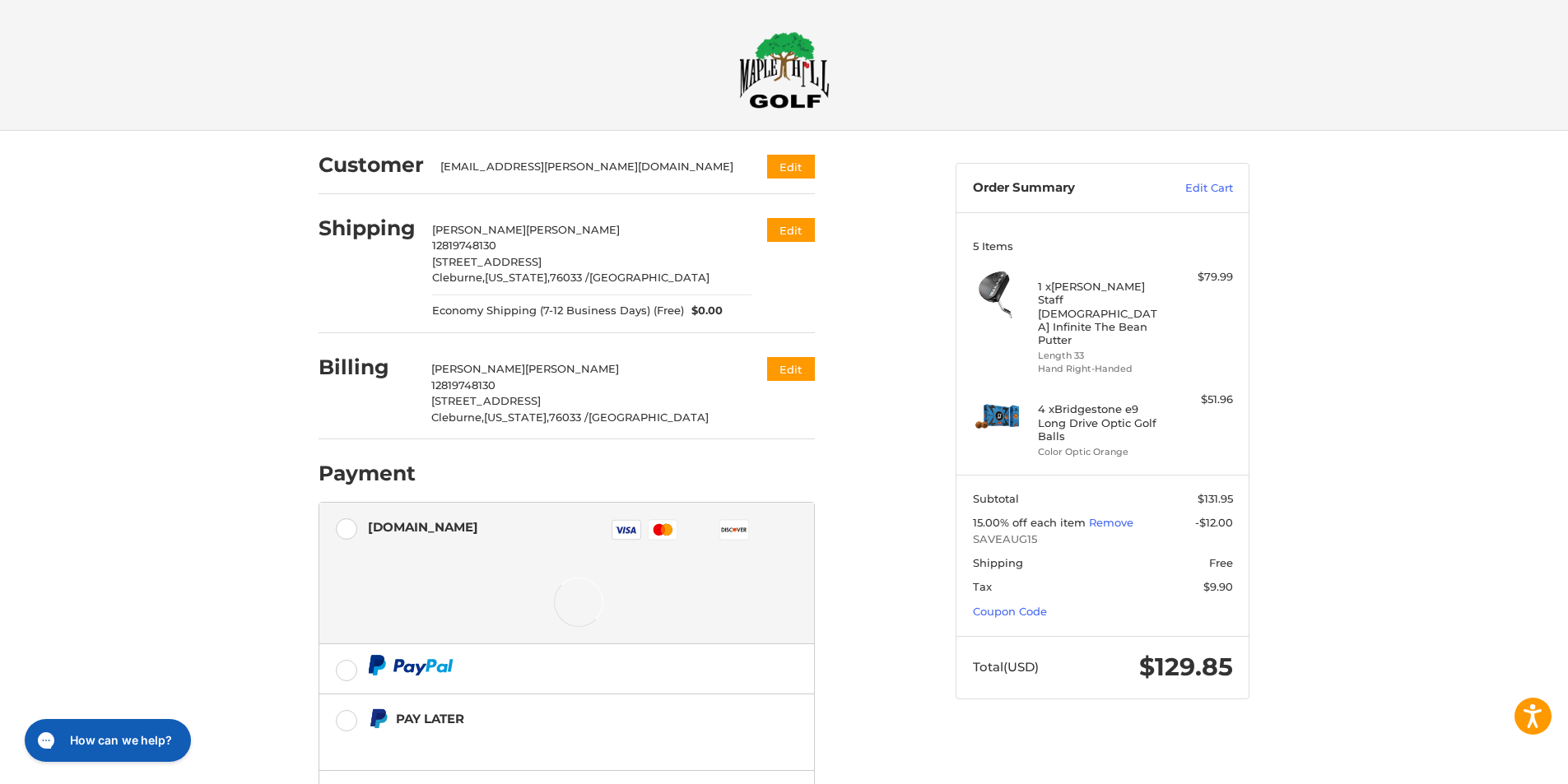
scroll to position [0, 0]
